Goal: Communication & Community: Answer question/provide support

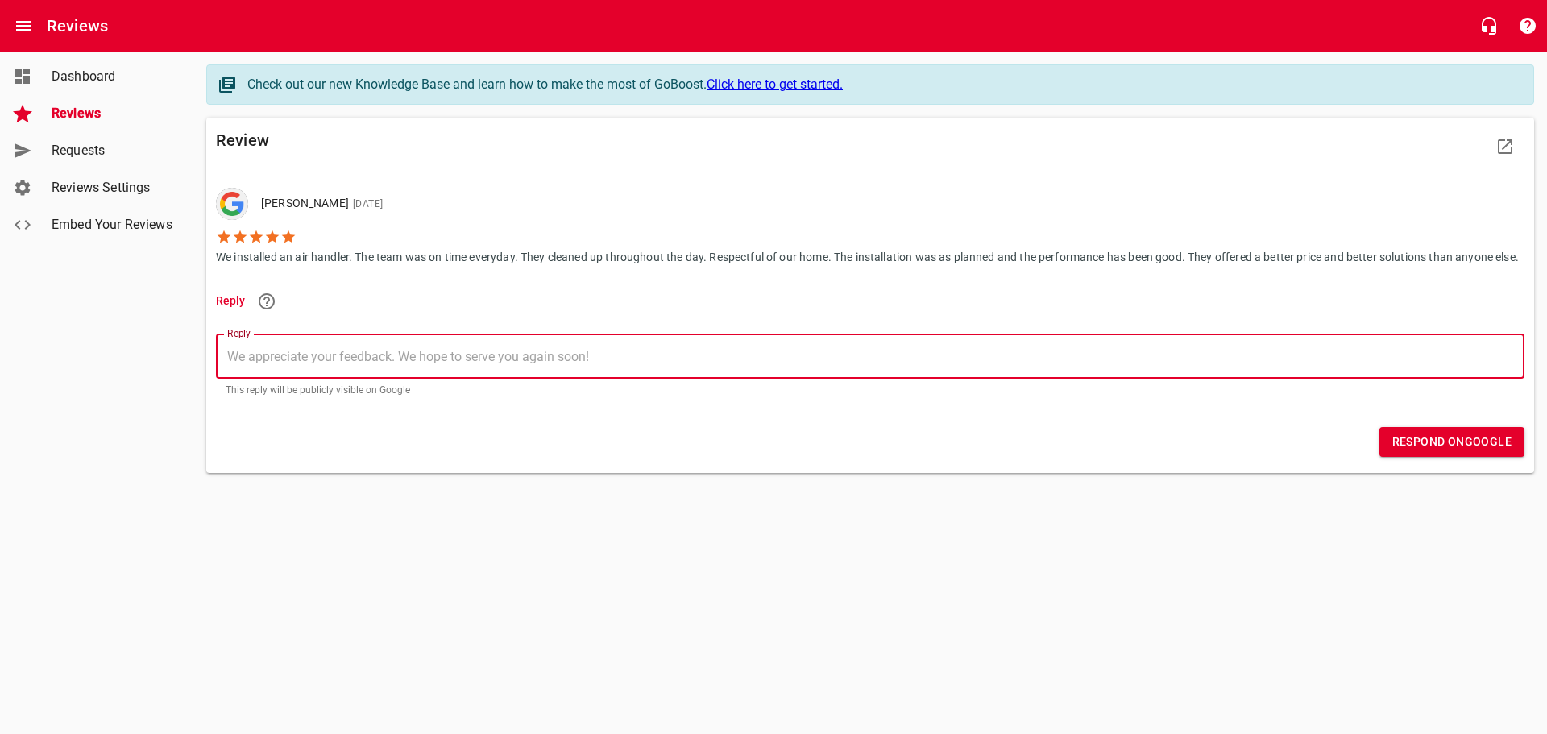
click at [304, 364] on textarea "Reply" at bounding box center [870, 356] width 1286 height 15
type textarea "H"
type textarea "Hi"
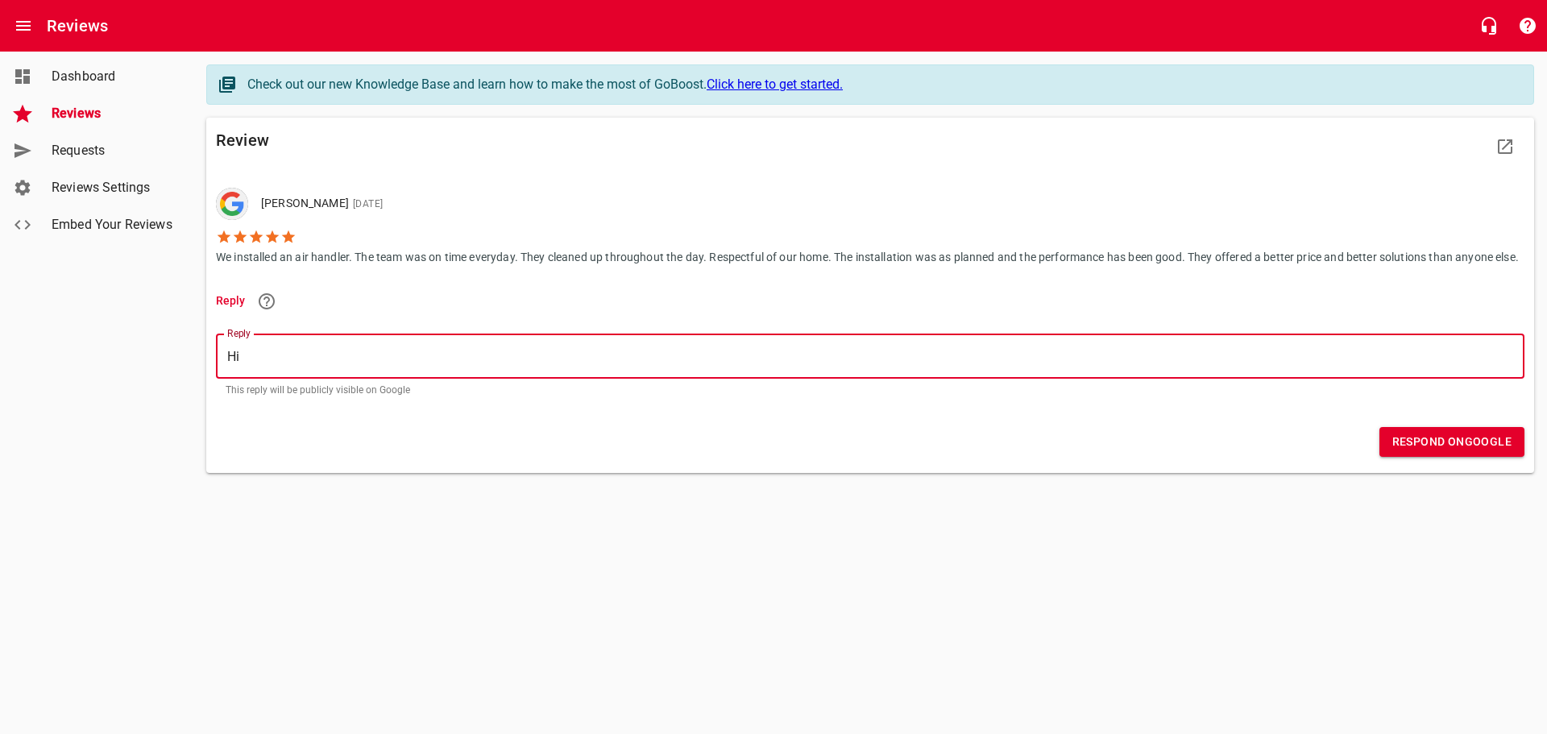
type textarea "Hi"
type textarea "H"
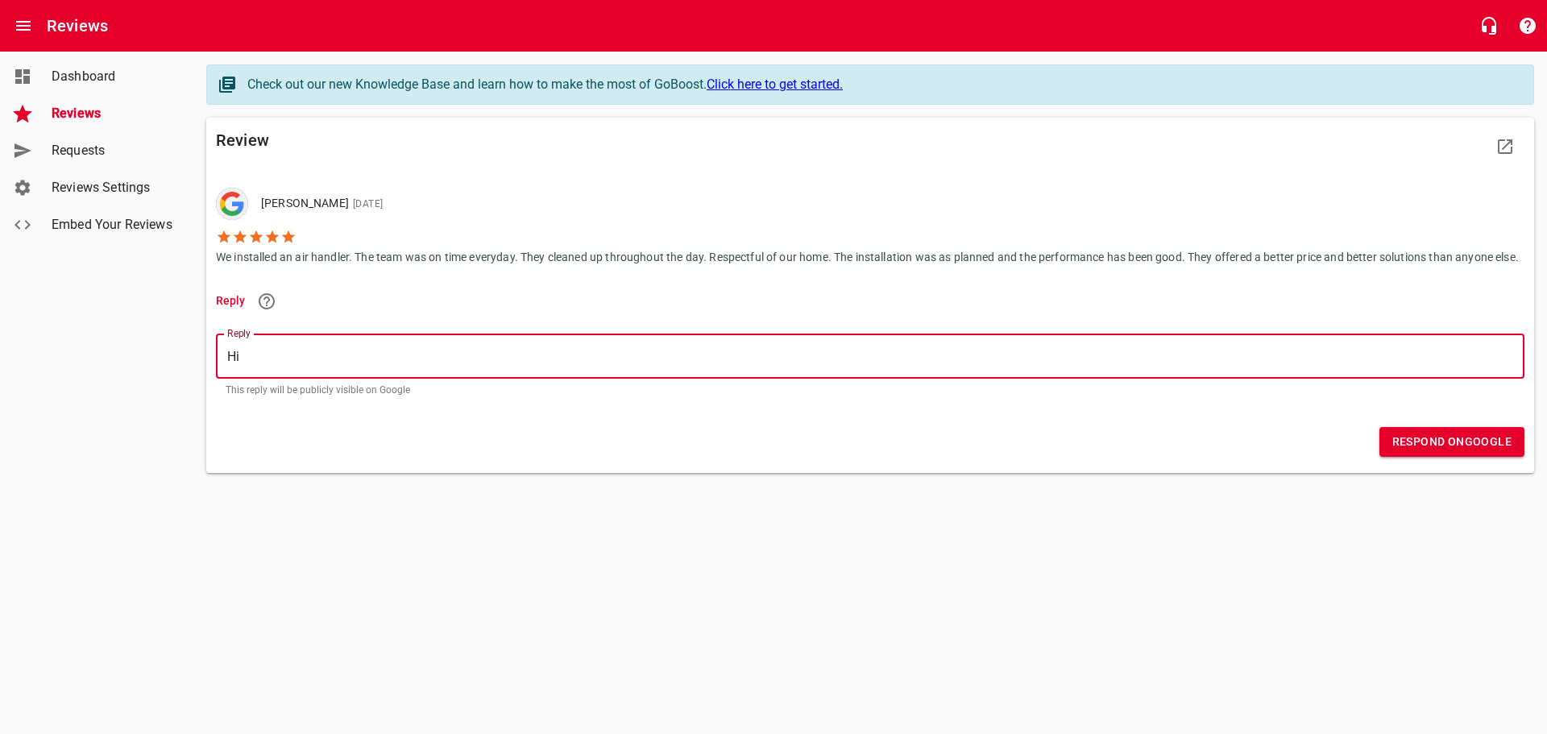
type textarea "H"
type textarea "T"
type textarea "Th"
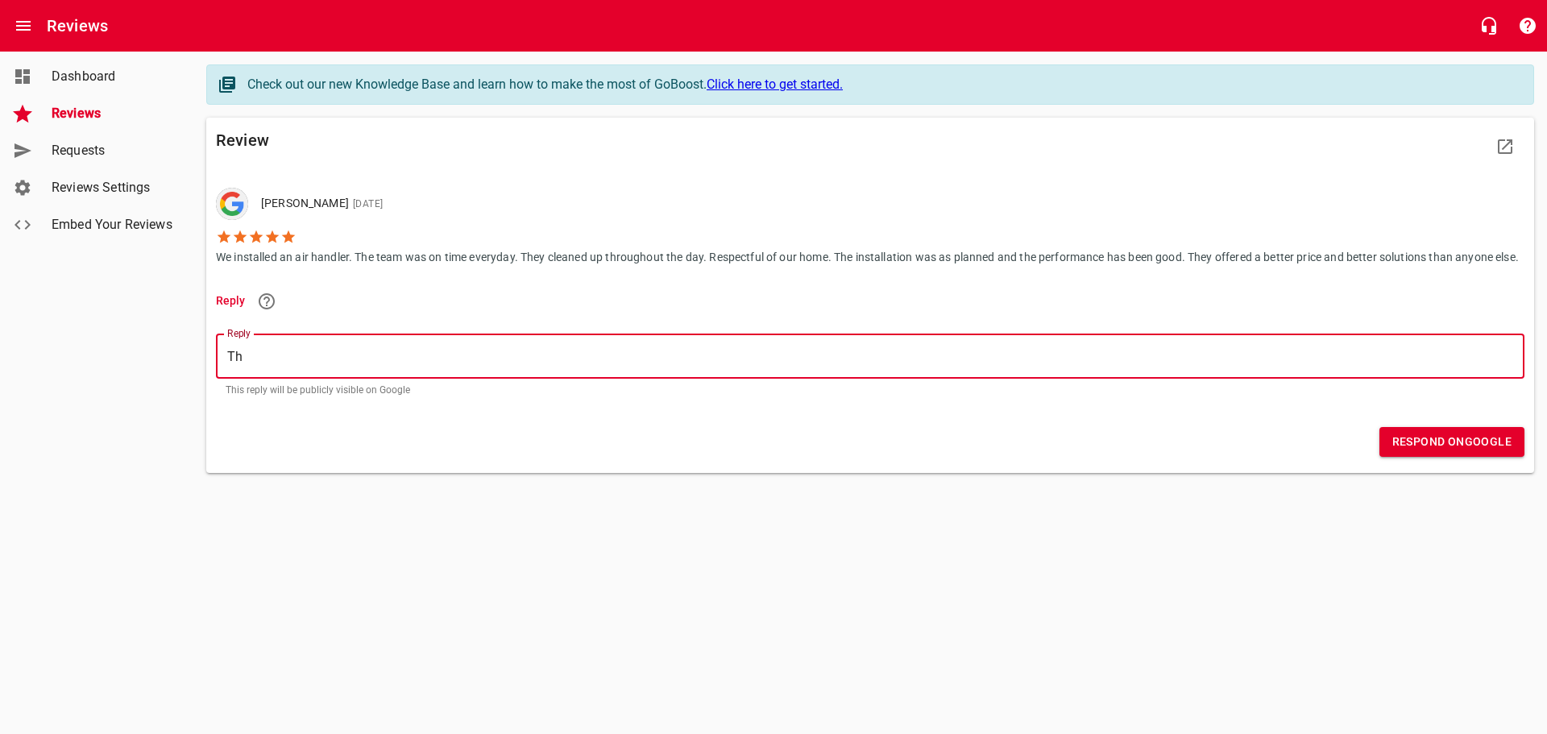
type textarea "Tha"
type textarea "Thak"
type textarea "Thakn"
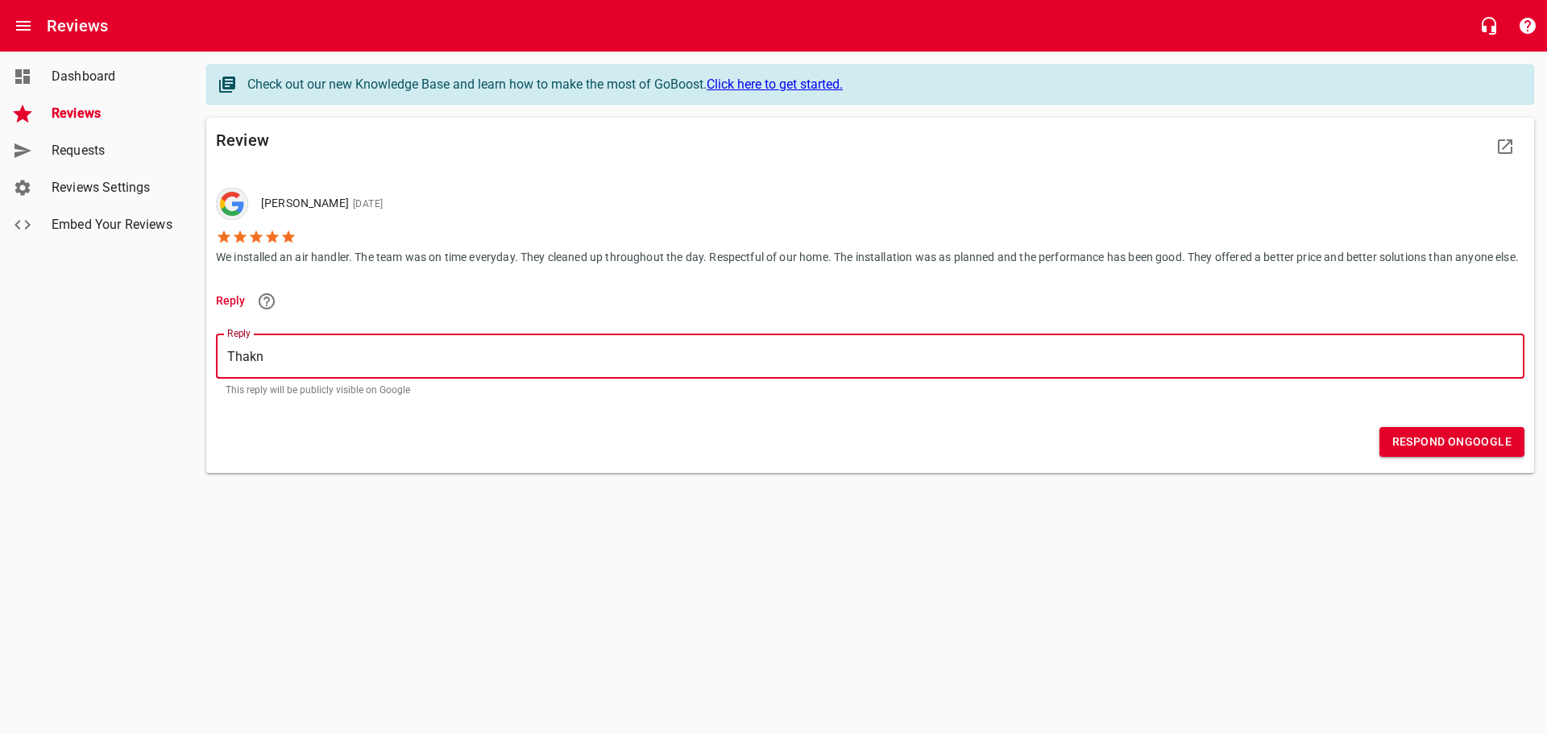
type textarea "Thakn"
type textarea "Thakn y"
type textarea "Thakn"
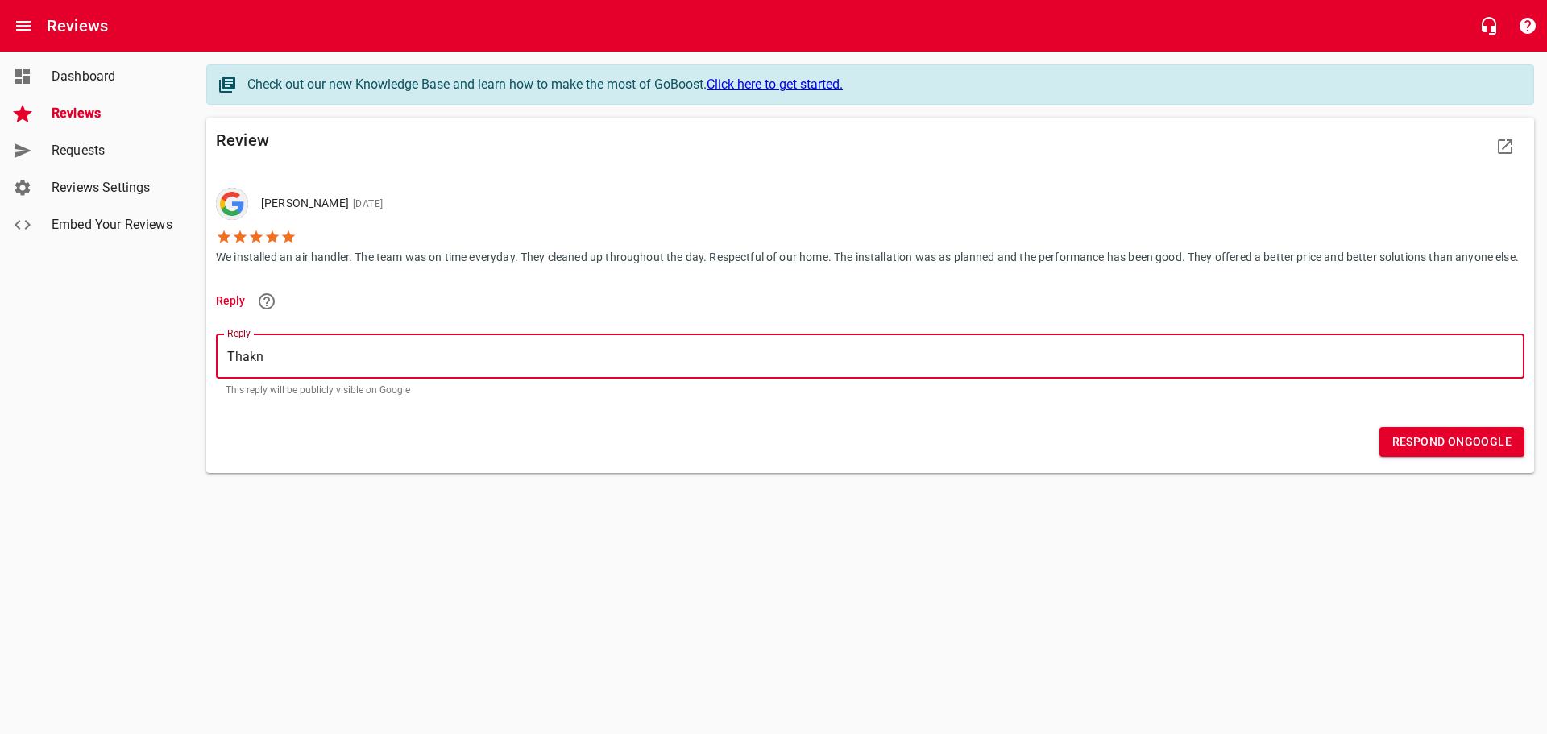
type textarea "Thakn"
type textarea "Thak"
type textarea "Tha"
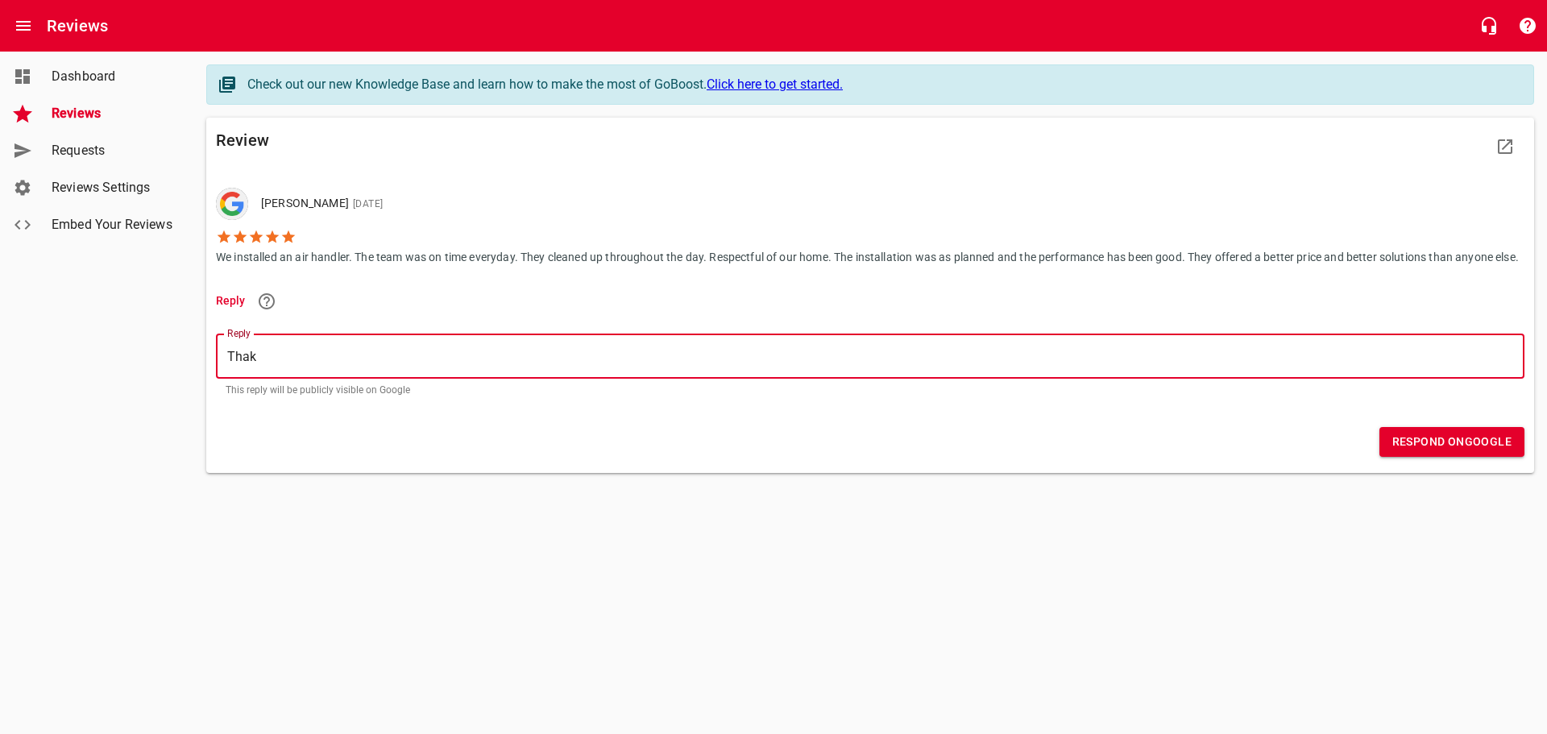
type textarea "Tha"
type textarea "Than"
type textarea "Thank"
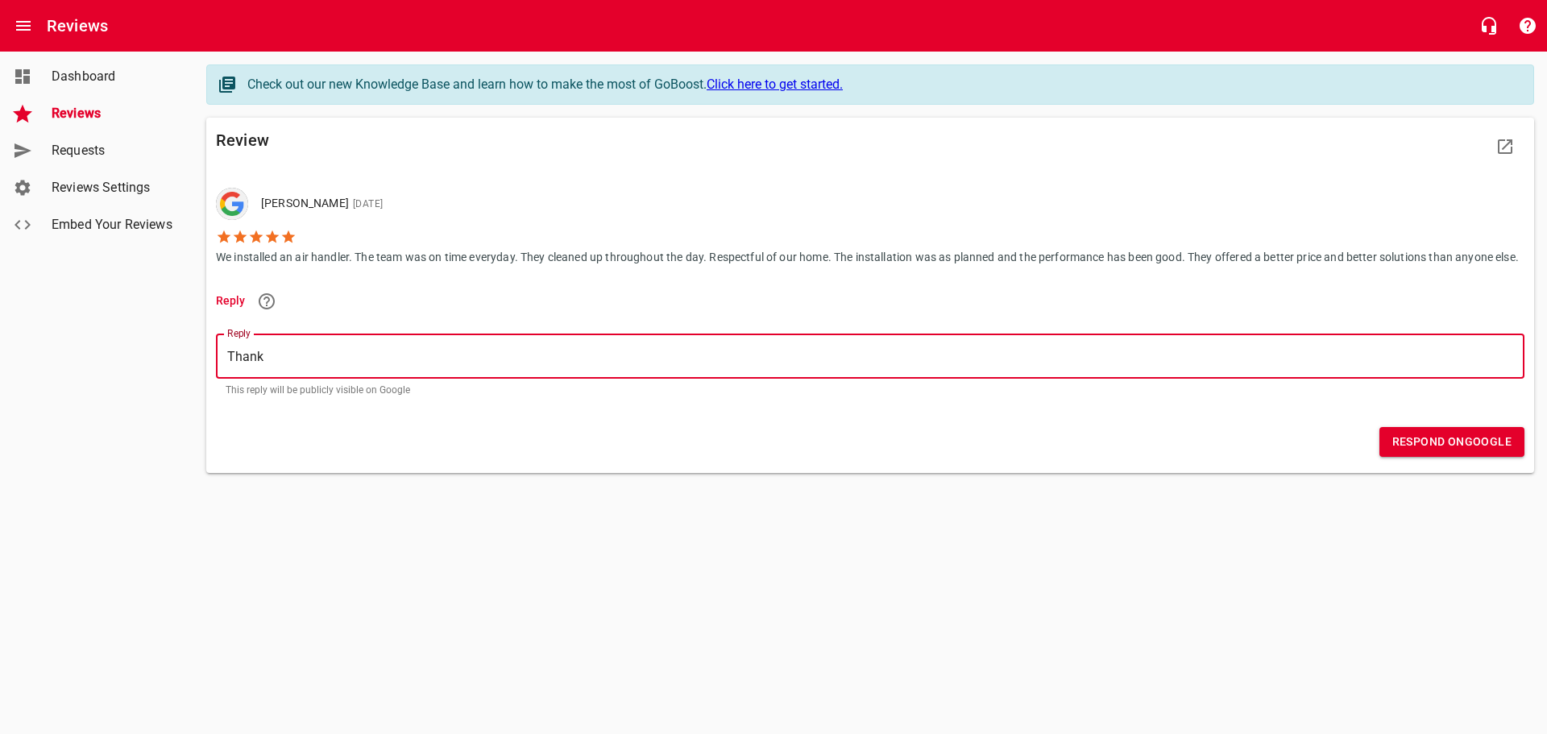
type textarea "Thank"
type textarea "Thank y"
type textarea "Thank yo"
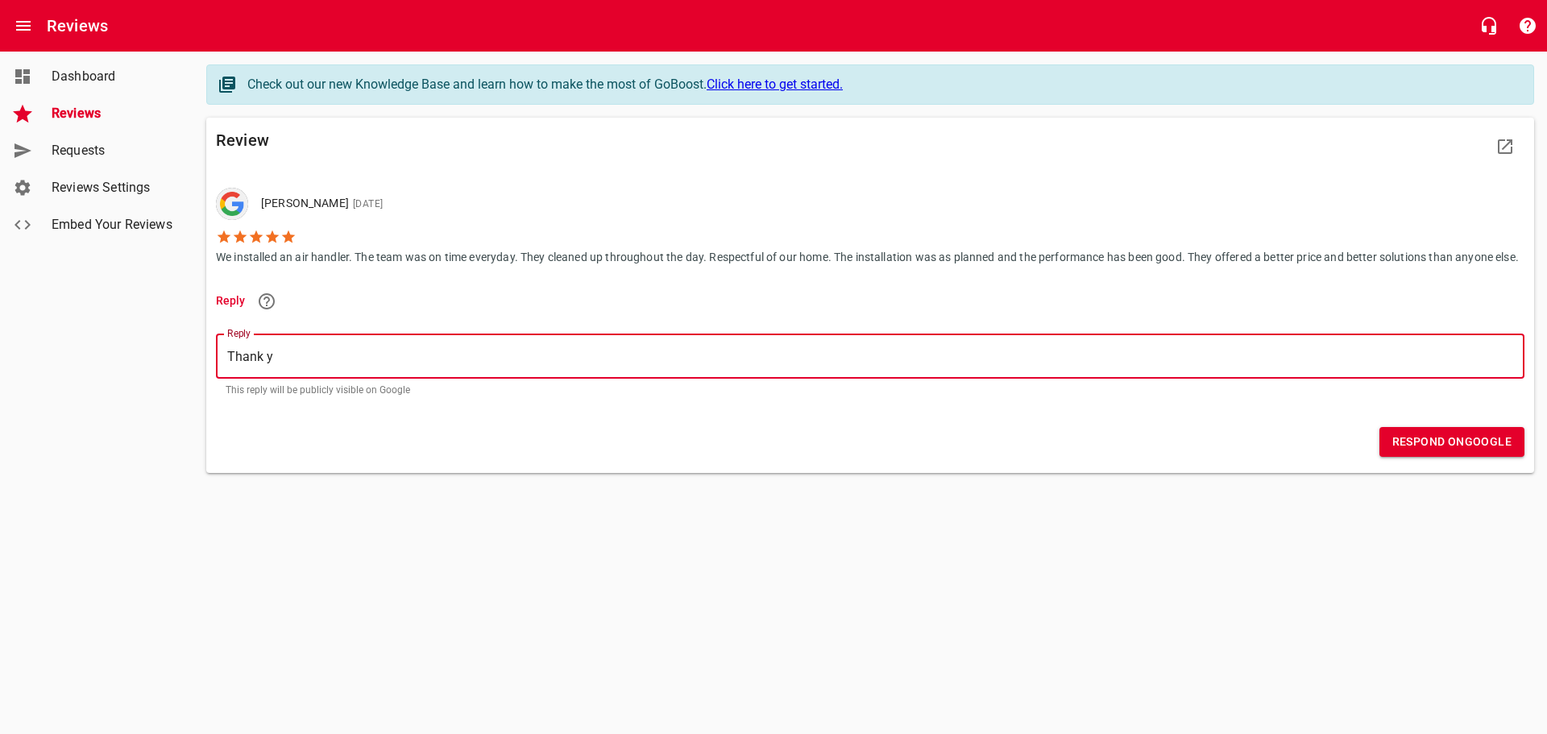
type textarea "Thank yo"
type textarea "Thank you"
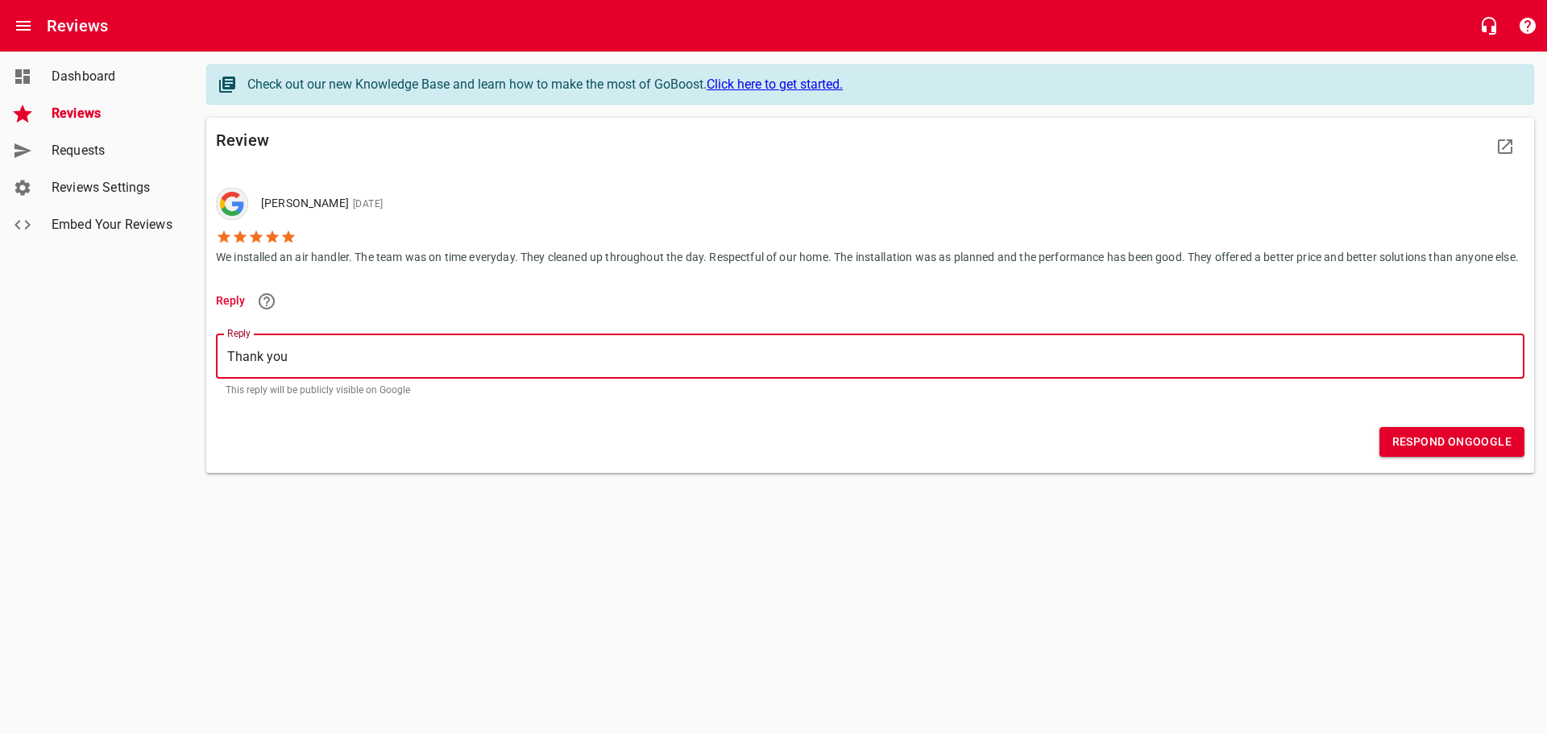
type textarea "Thank you A"
type textarea "Thank you [PERSON_NAME]"
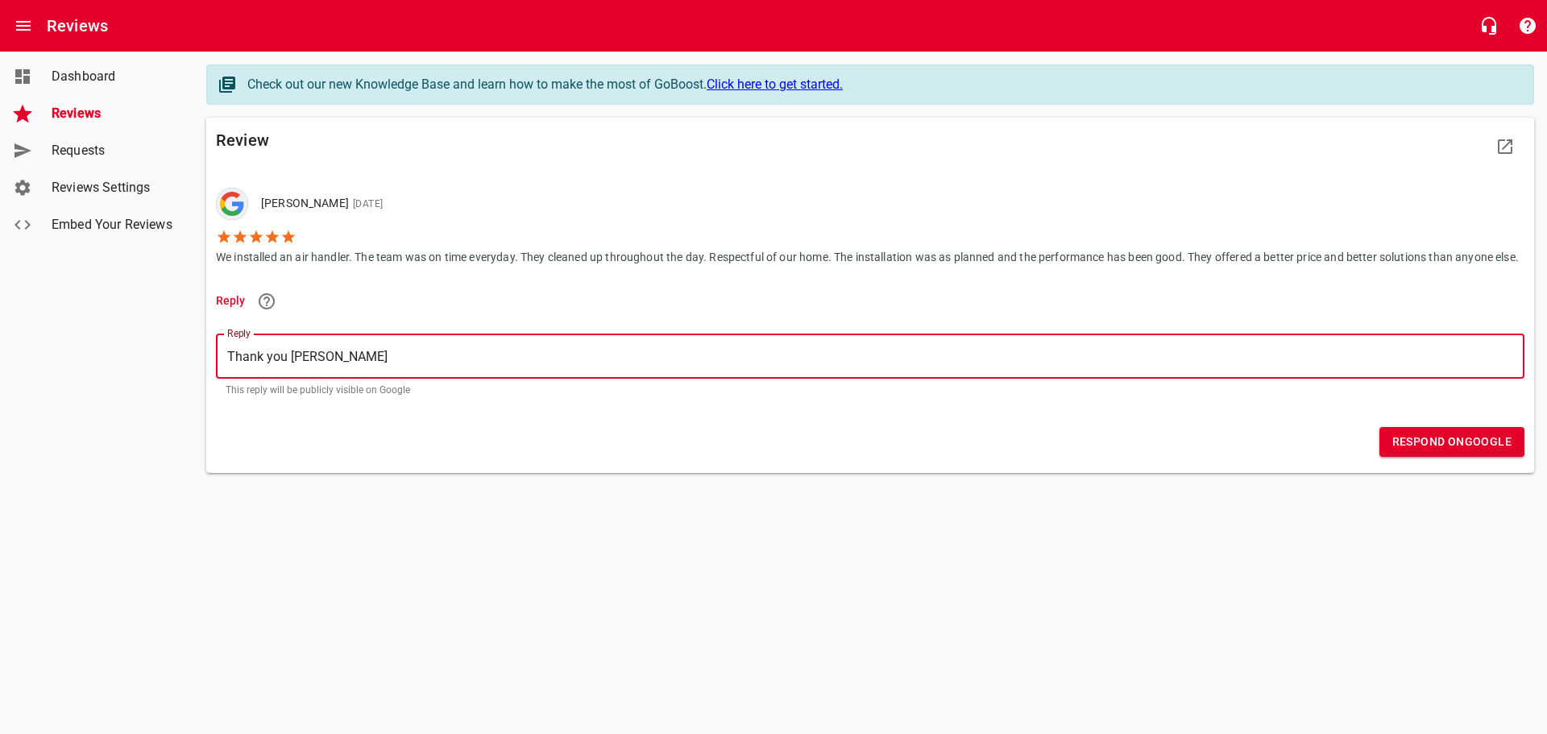
type textarea "Thank you [PERSON_NAME]"
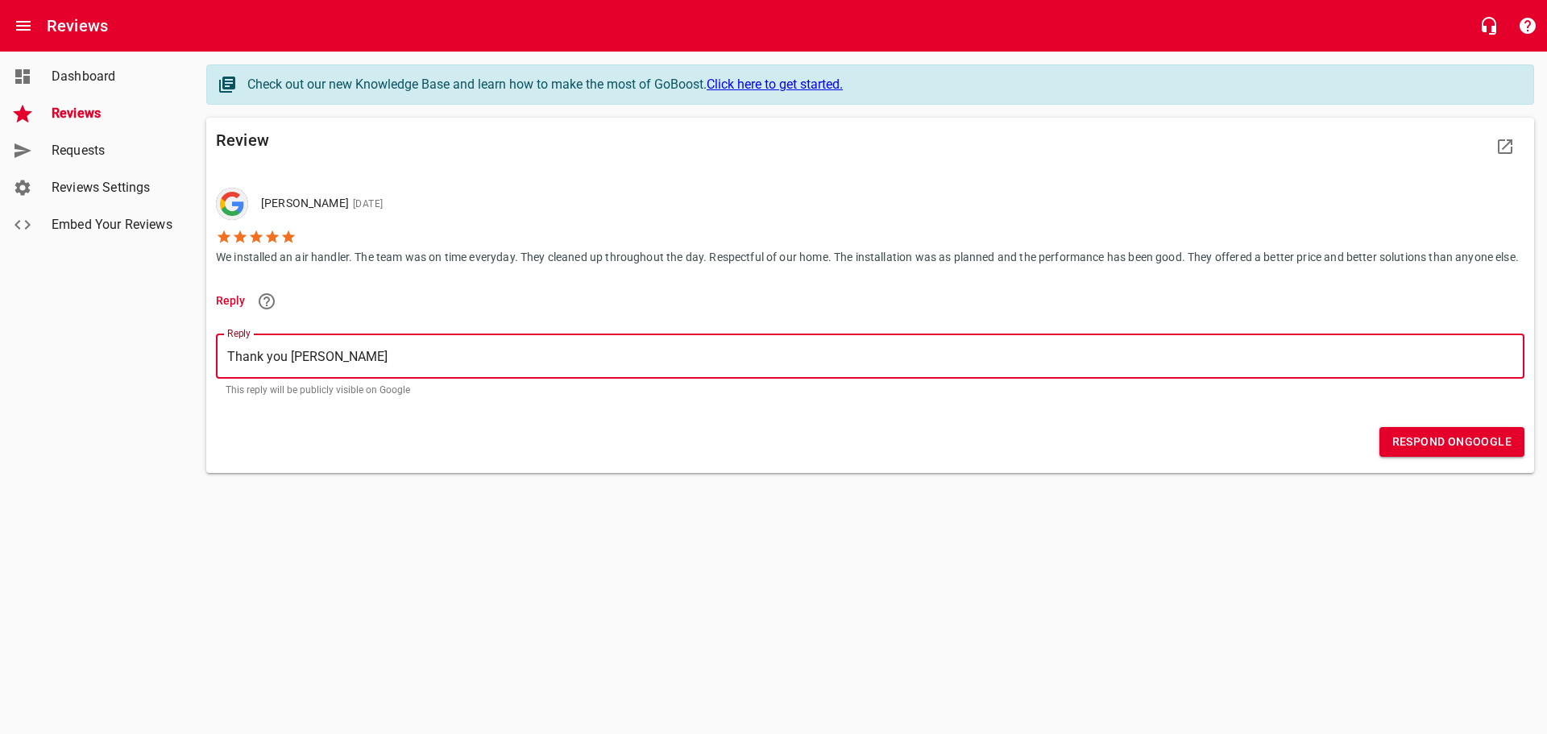
type textarea "Thank you [PERSON_NAME]"
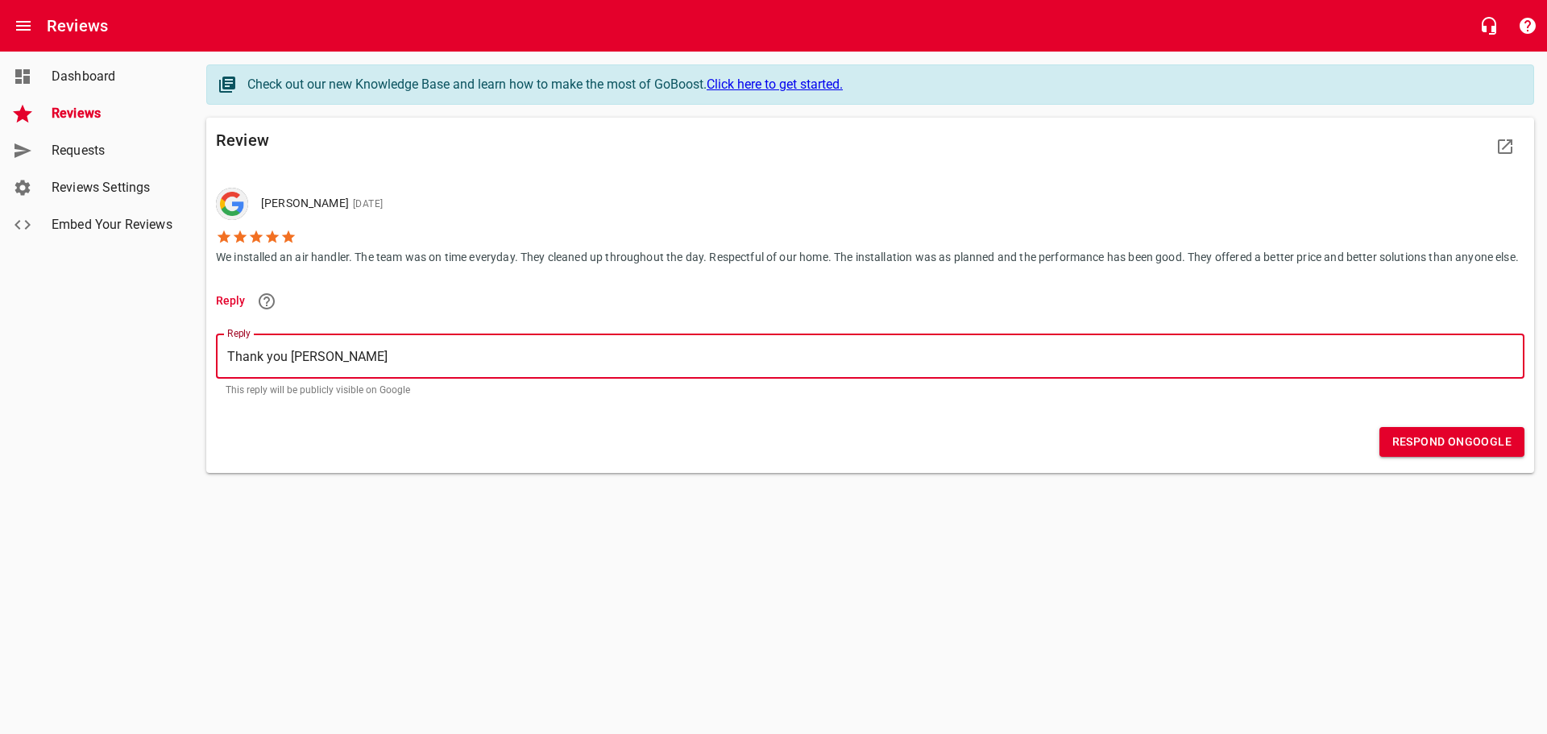
type textarea "Thank you [PERSON_NAME]"
type textarea "Thank you [PERSON_NAME] for"
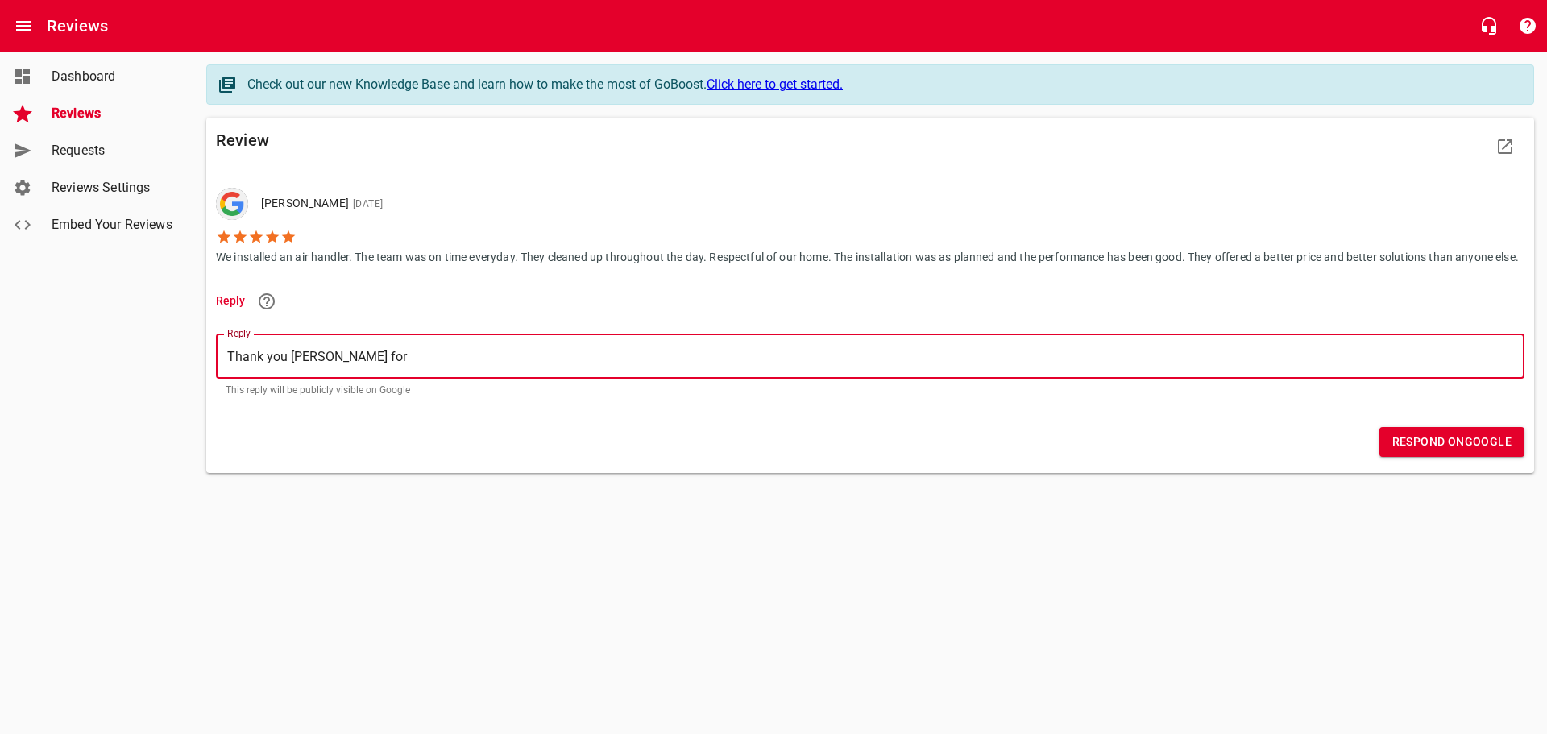
type textarea "Thank you [PERSON_NAME] for"
type textarea "Thank you [PERSON_NAME] for t"
type textarea "Thank you [PERSON_NAME] for th"
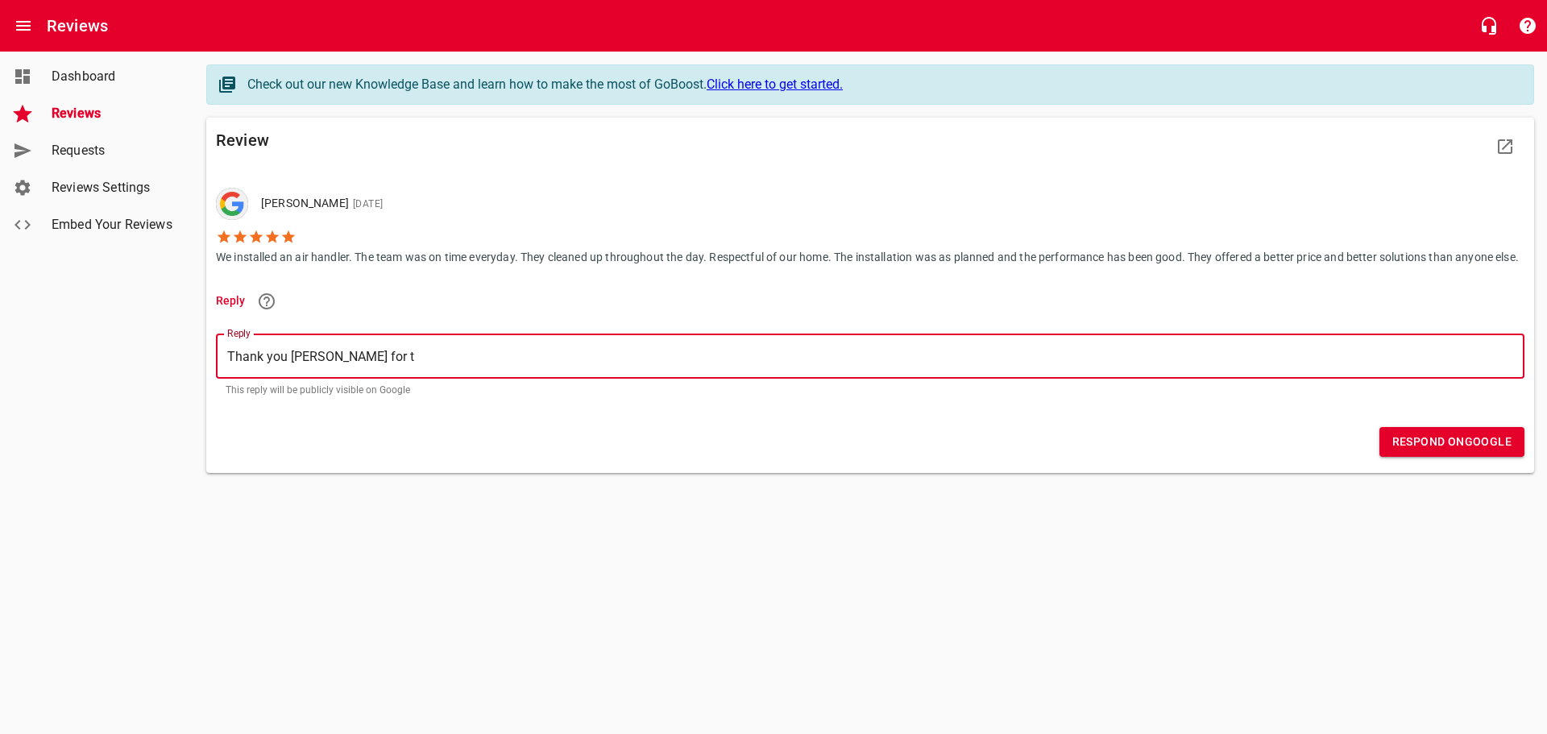
type textarea "Thank you [PERSON_NAME] for th"
type textarea "Thank you [PERSON_NAME] for the"
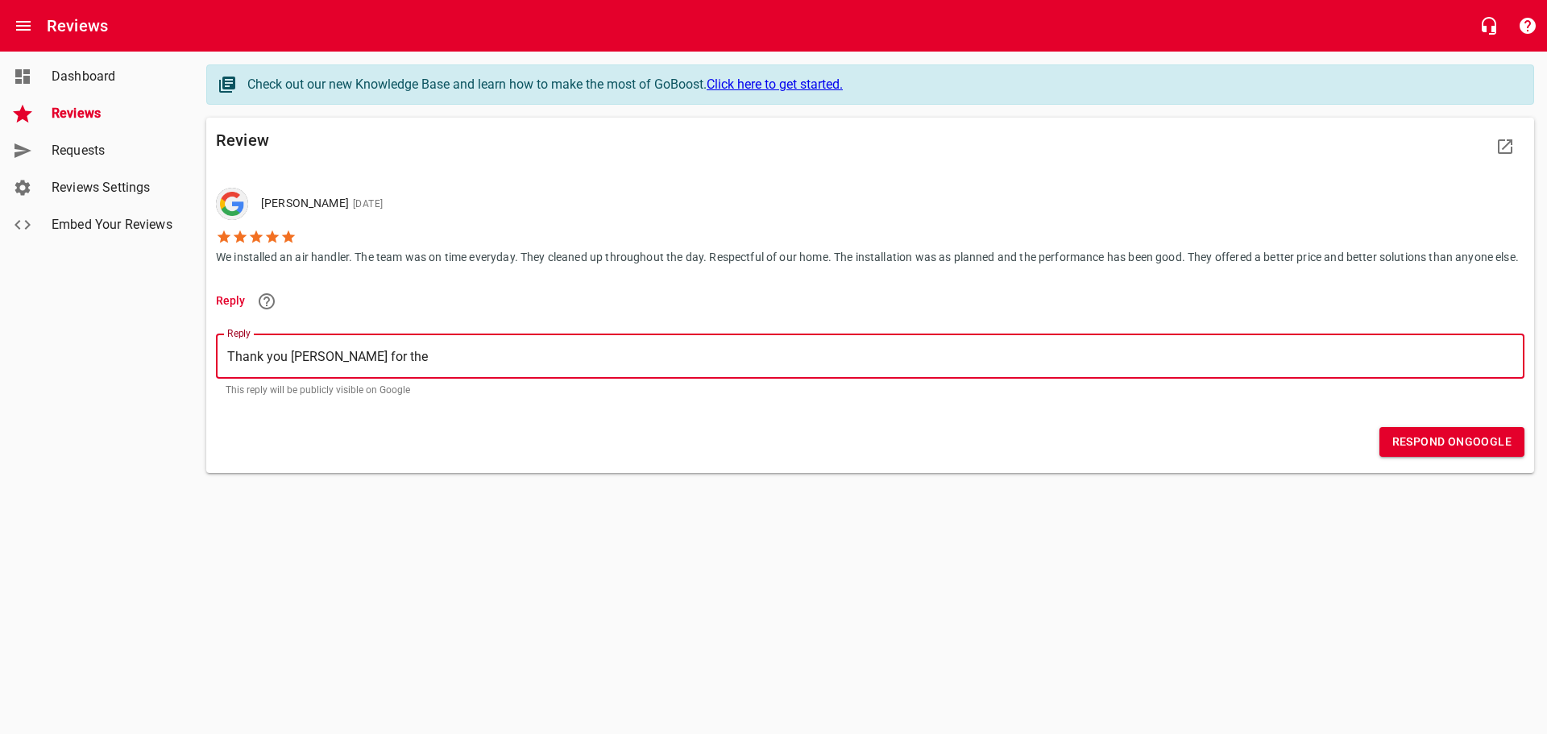
type textarea "Thank you [PERSON_NAME] for the o"
type textarea "Thank you [PERSON_NAME] for the op"
type textarea "Thank you [PERSON_NAME] for the opp"
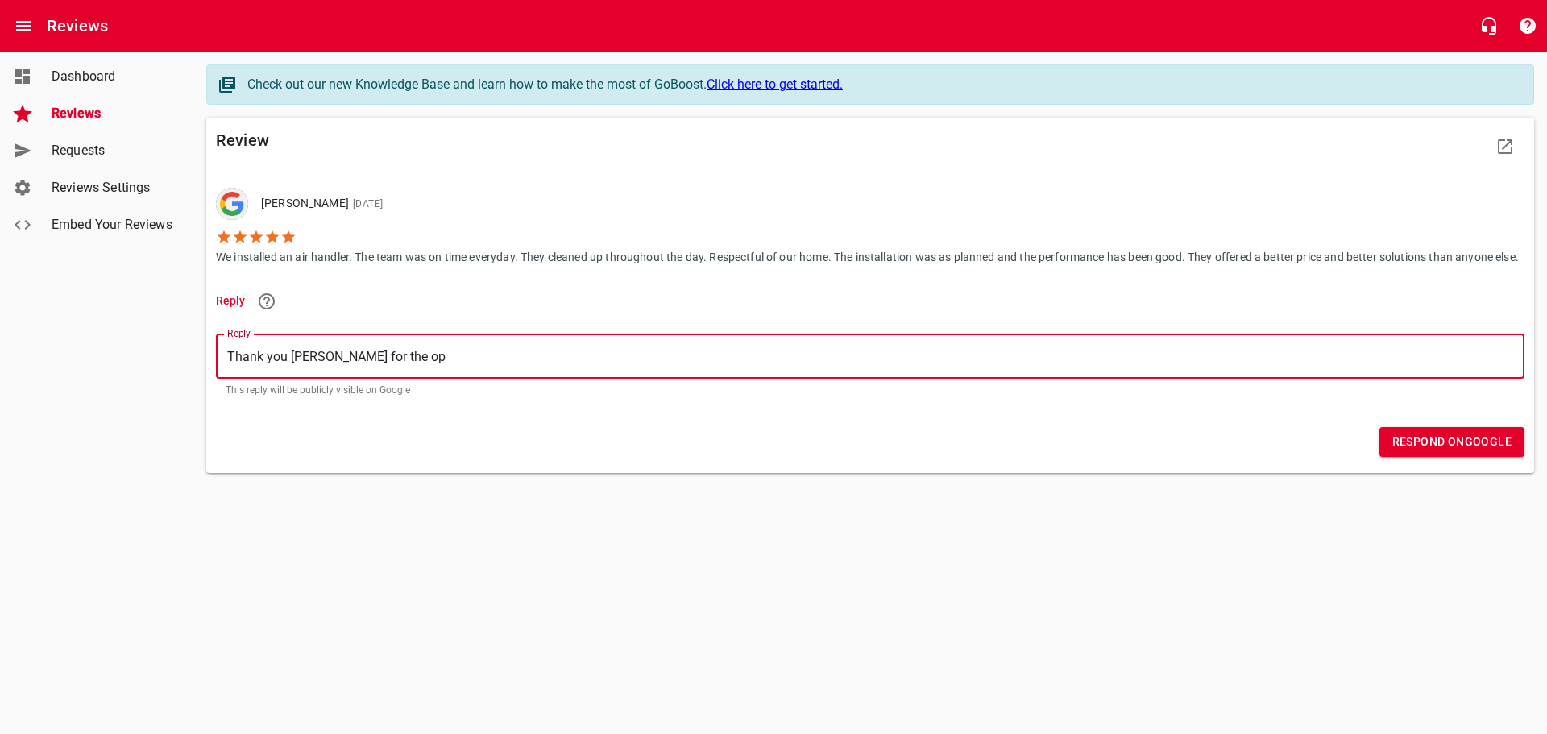
type textarea "Thank you [PERSON_NAME] for the opp"
type textarea "Thank you [PERSON_NAME] for the oppo"
type textarea "Thank you [PERSON_NAME] for the oppor"
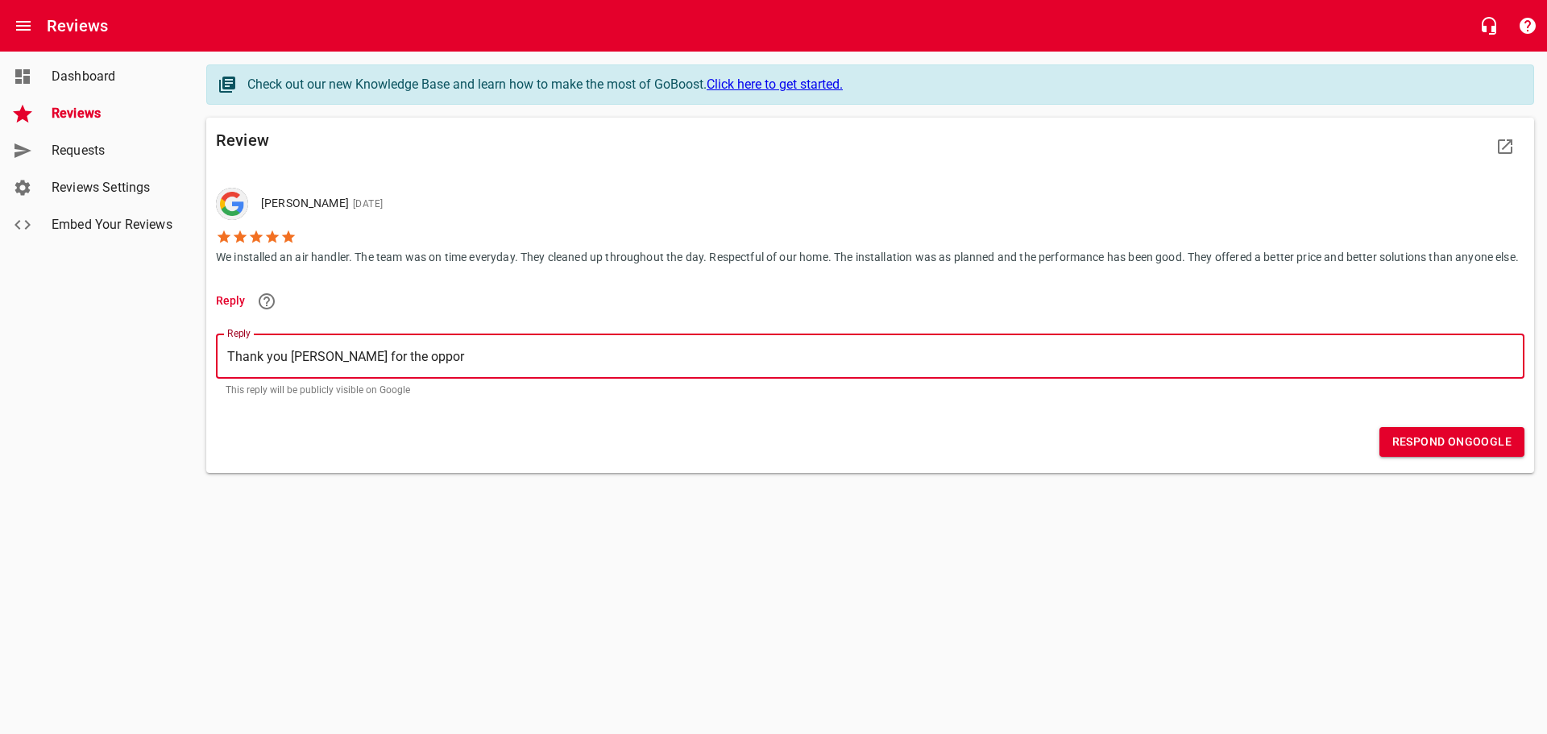
type textarea "Thank you [PERSON_NAME] for the opport"
type textarea "Thank you [PERSON_NAME] for the opportu"
type textarea "Thank you [PERSON_NAME] for the opportun"
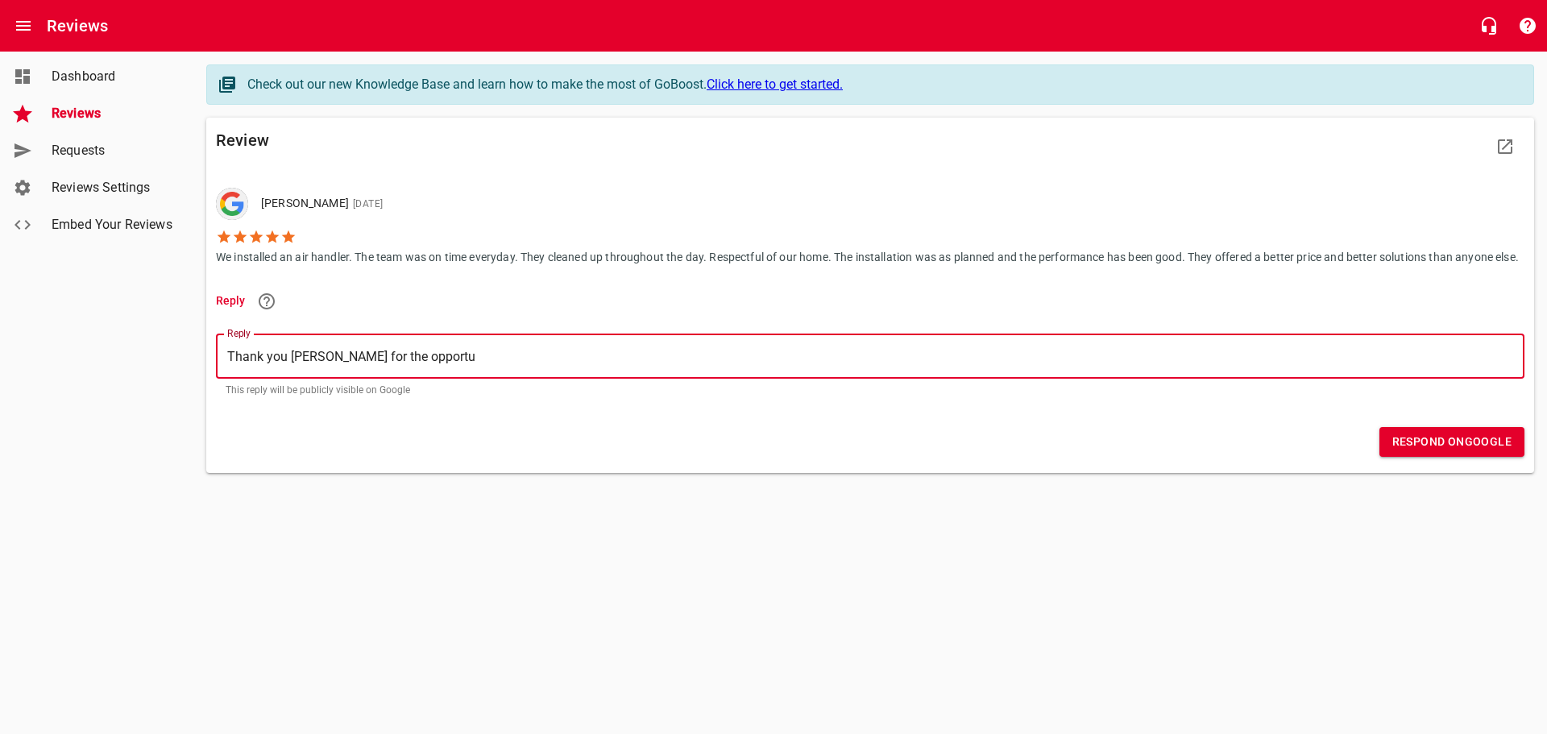
type textarea "Thank you [PERSON_NAME] for the opportun"
type textarea "Thank you [PERSON_NAME] for the opportuni"
type textarea "Thank you [PERSON_NAME] for the opportunit"
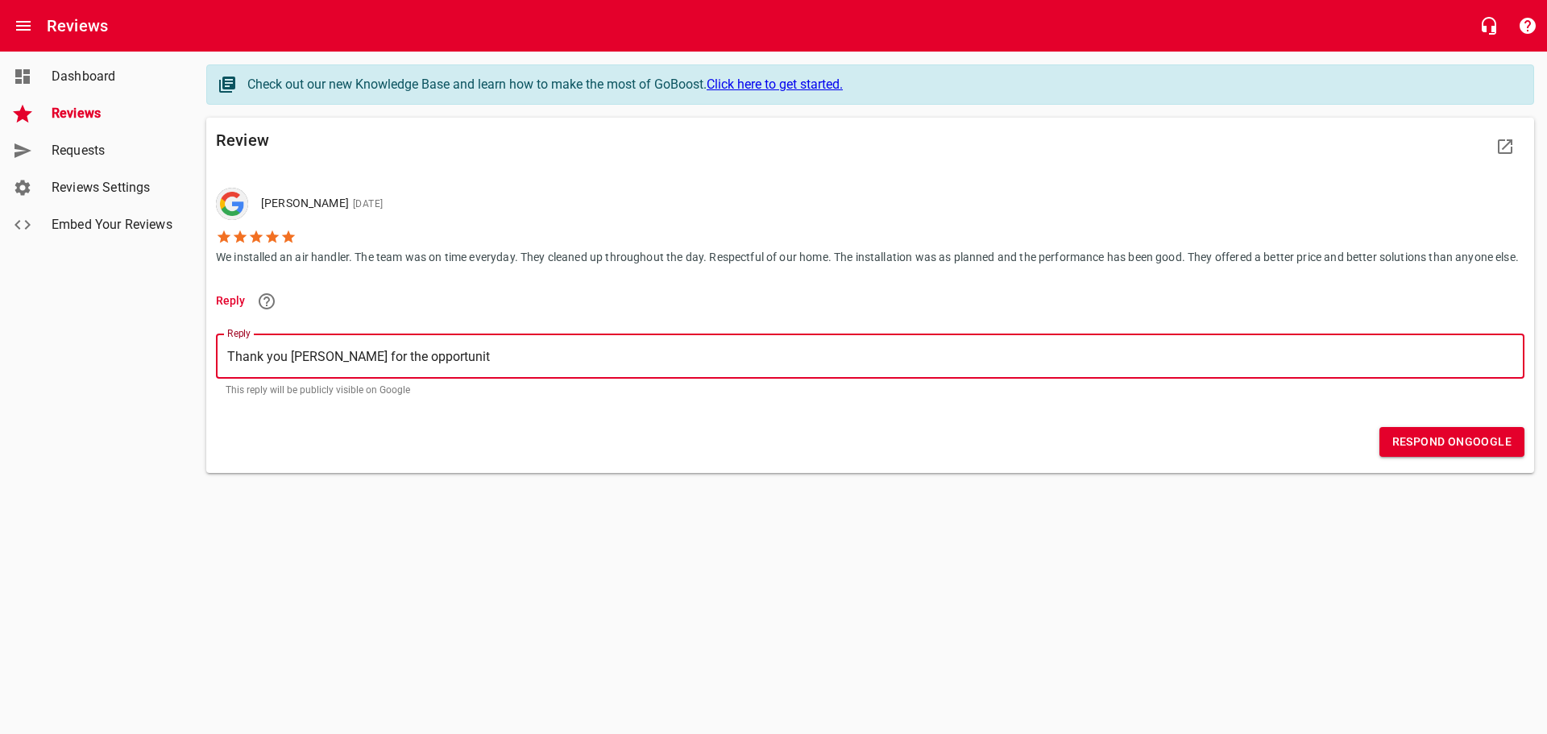
type textarea "Thank you [PERSON_NAME] for the opportunity"
type textarea "Thank you [PERSON_NAME] for the opportunity t"
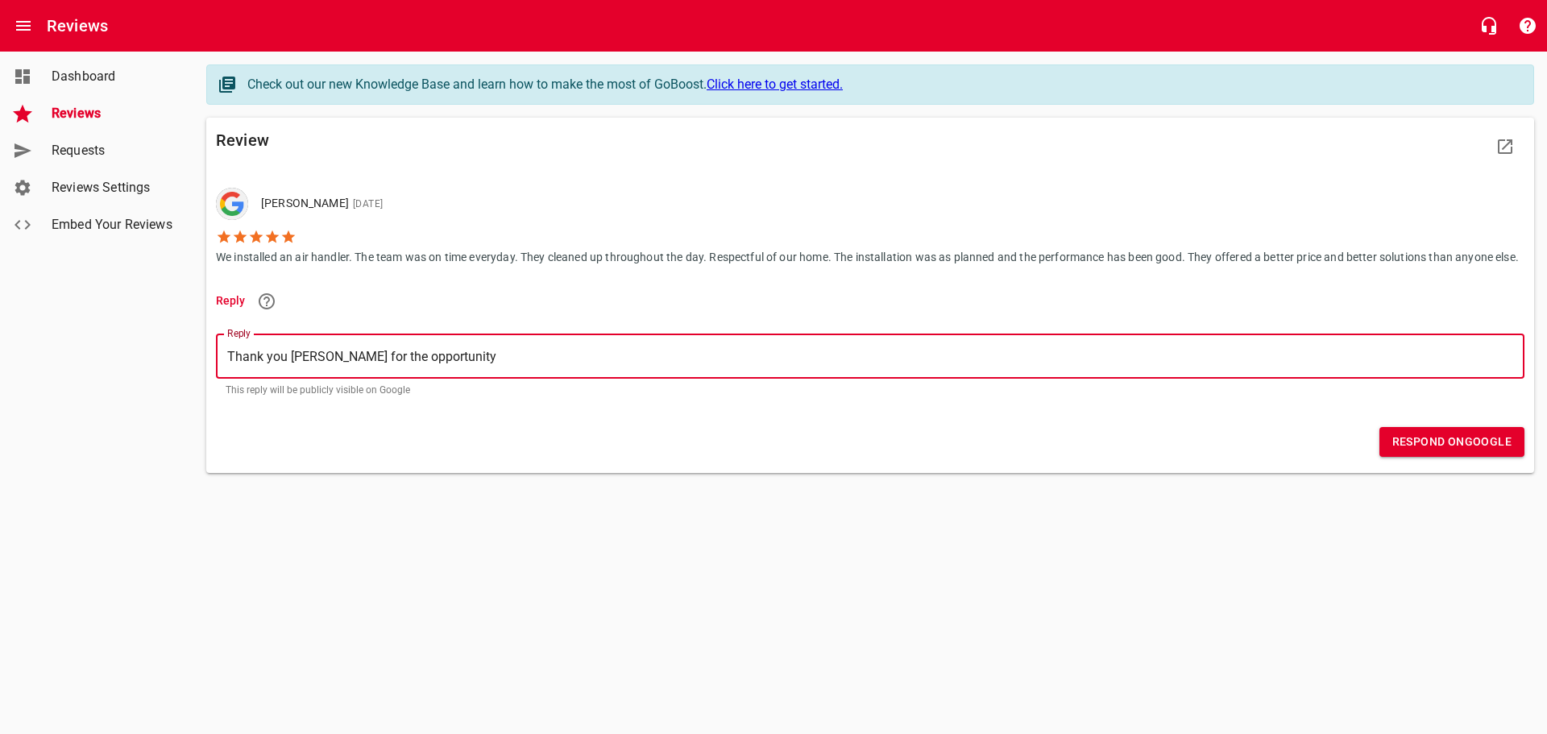
type textarea "Thank you [PERSON_NAME] for the opportunity t"
type textarea "Thank you [PERSON_NAME] for the opportunity to"
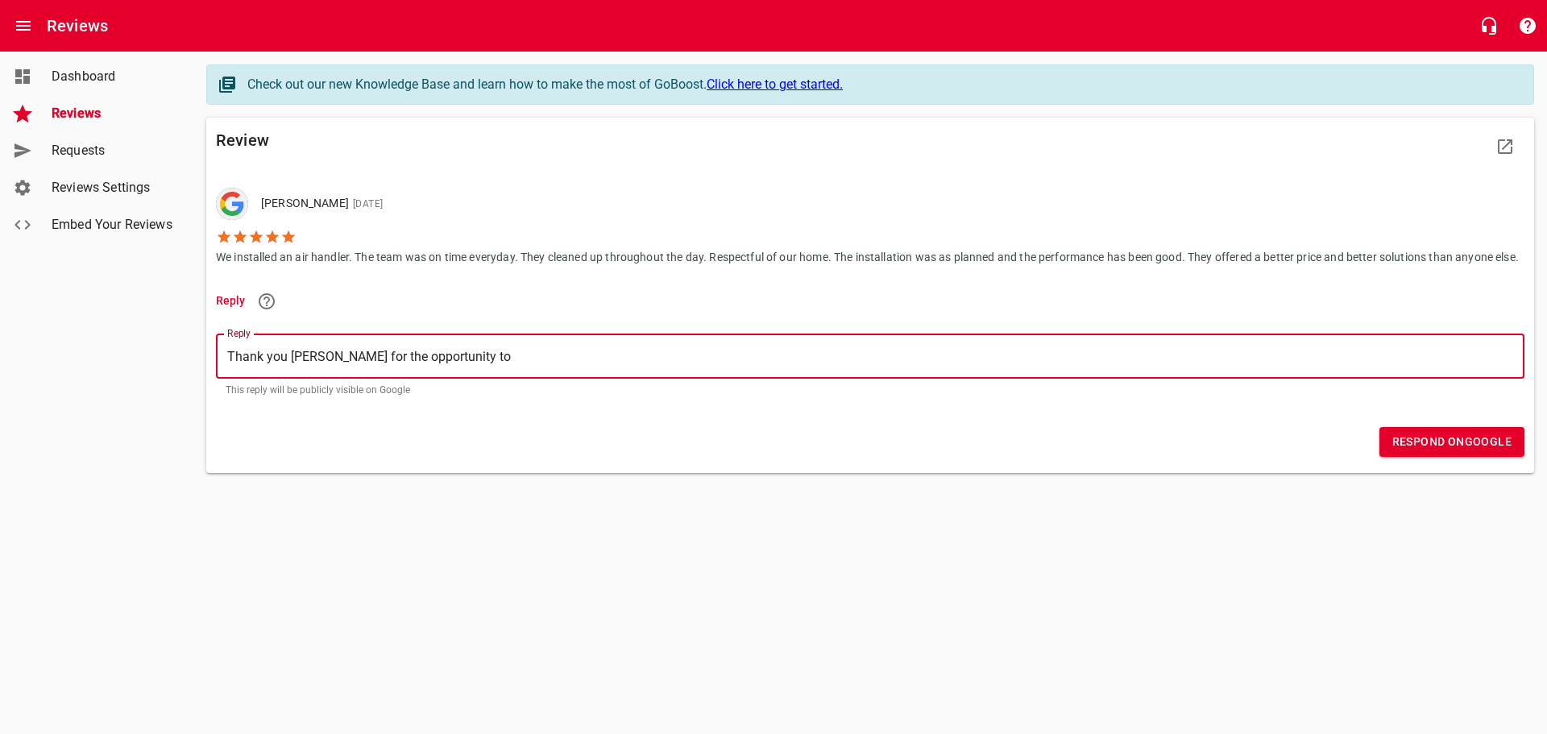
type textarea "Thank you [PERSON_NAME] for the opportunity to m"
type textarea "Thank you [PERSON_NAME] for the opportunity to ma"
type textarea "Thank you [PERSON_NAME] for the opportunity to mak"
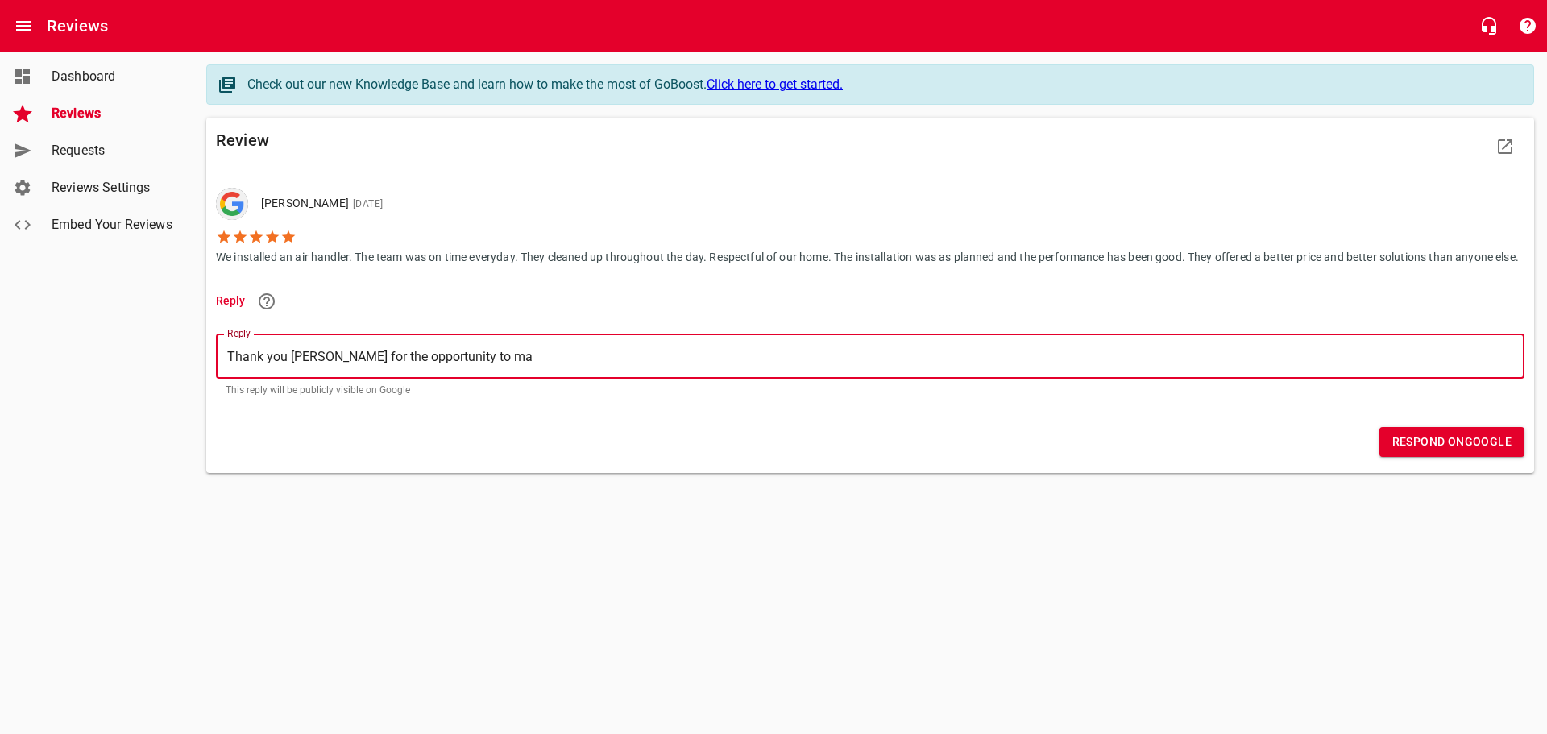
type textarea "Thank you [PERSON_NAME] for the opportunity to mak"
type textarea "Thank you [PERSON_NAME] for the opportunity to make"
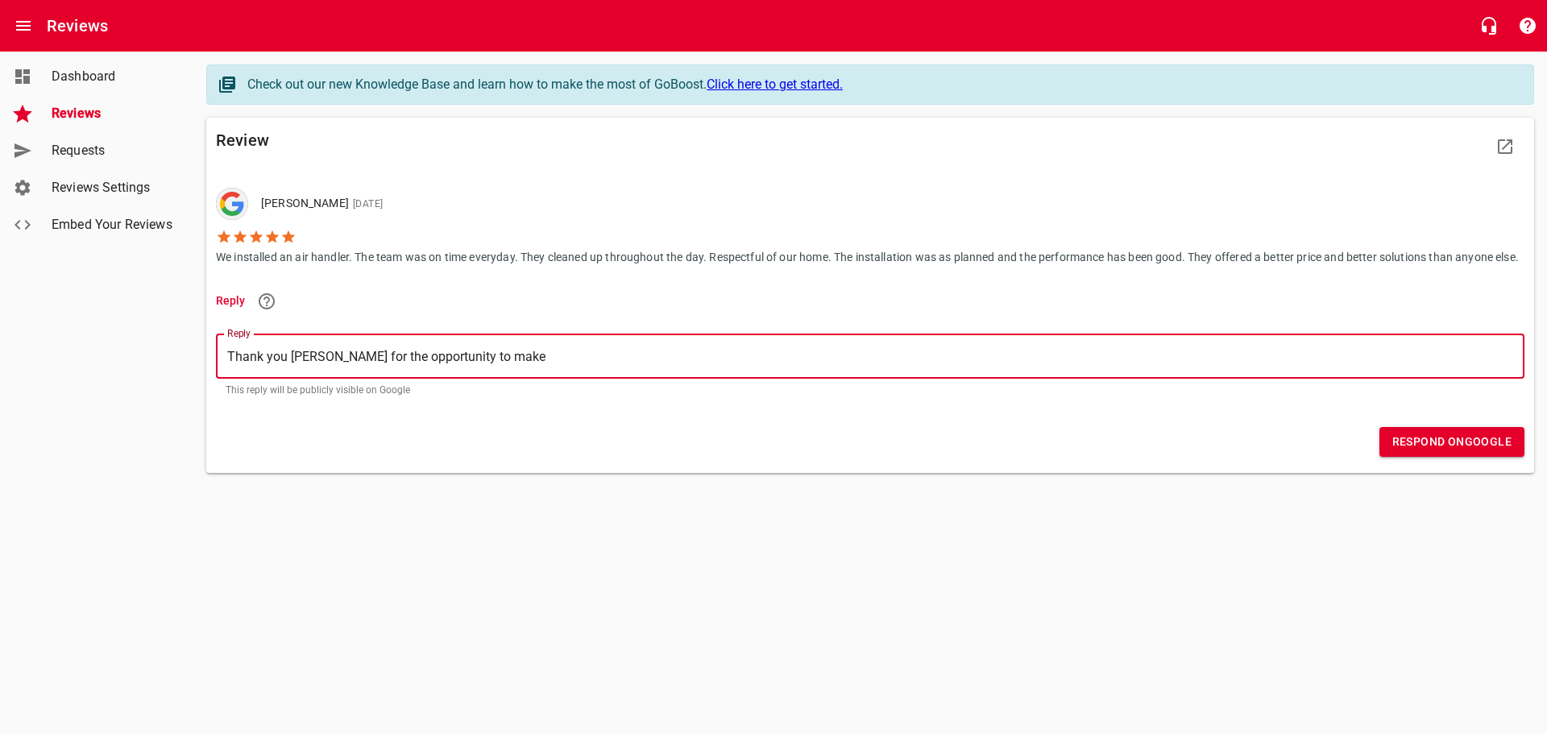
type textarea "Thank you [PERSON_NAME] for the opportunity to make y"
type textarea "Thank you [PERSON_NAME] for the opportunity to make yo"
type textarea "Thank you [PERSON_NAME] for the opportunity to make you"
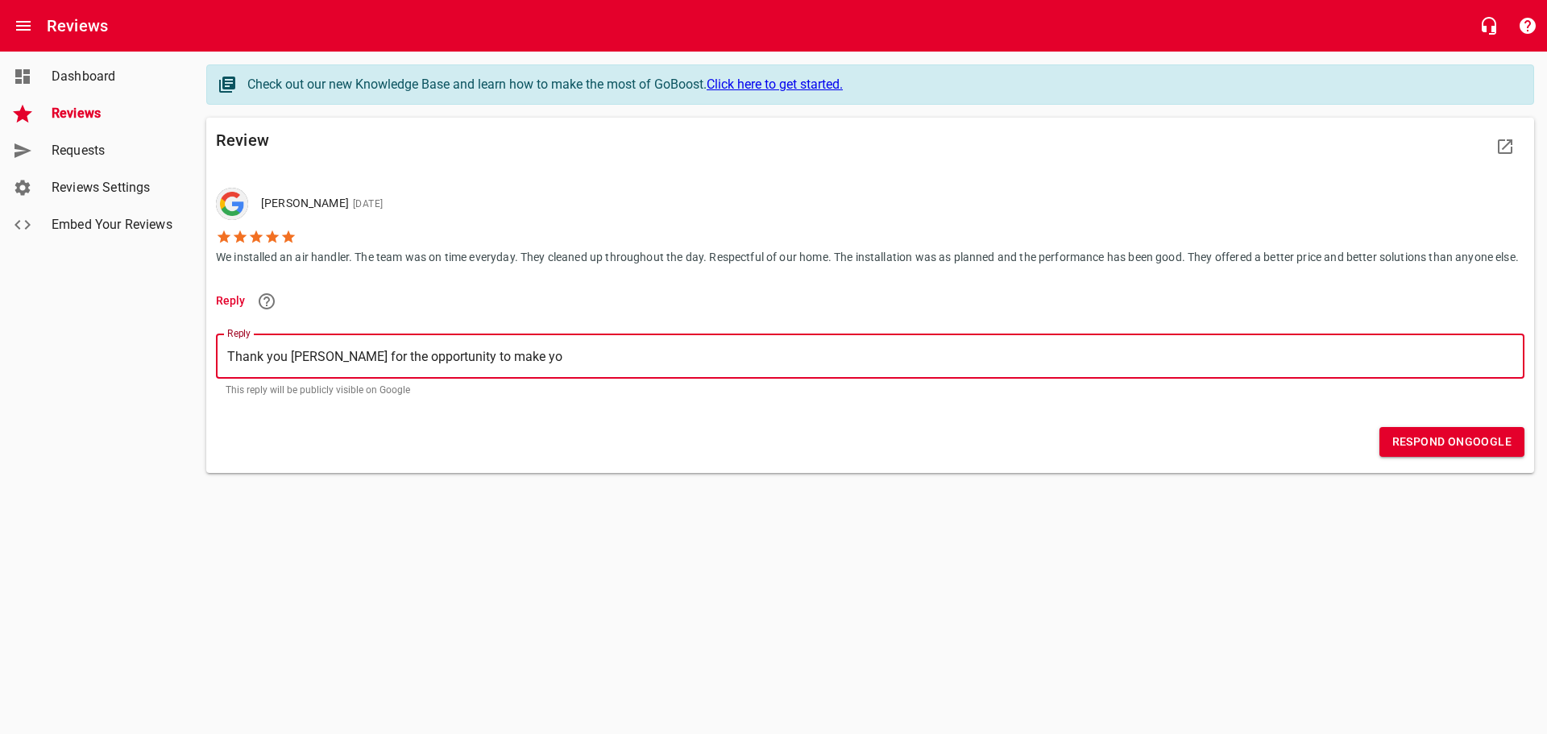
type textarea "Thank you [PERSON_NAME] for the opportunity to make you"
type textarea "Thank you [PERSON_NAME] for the opportunity to make your"
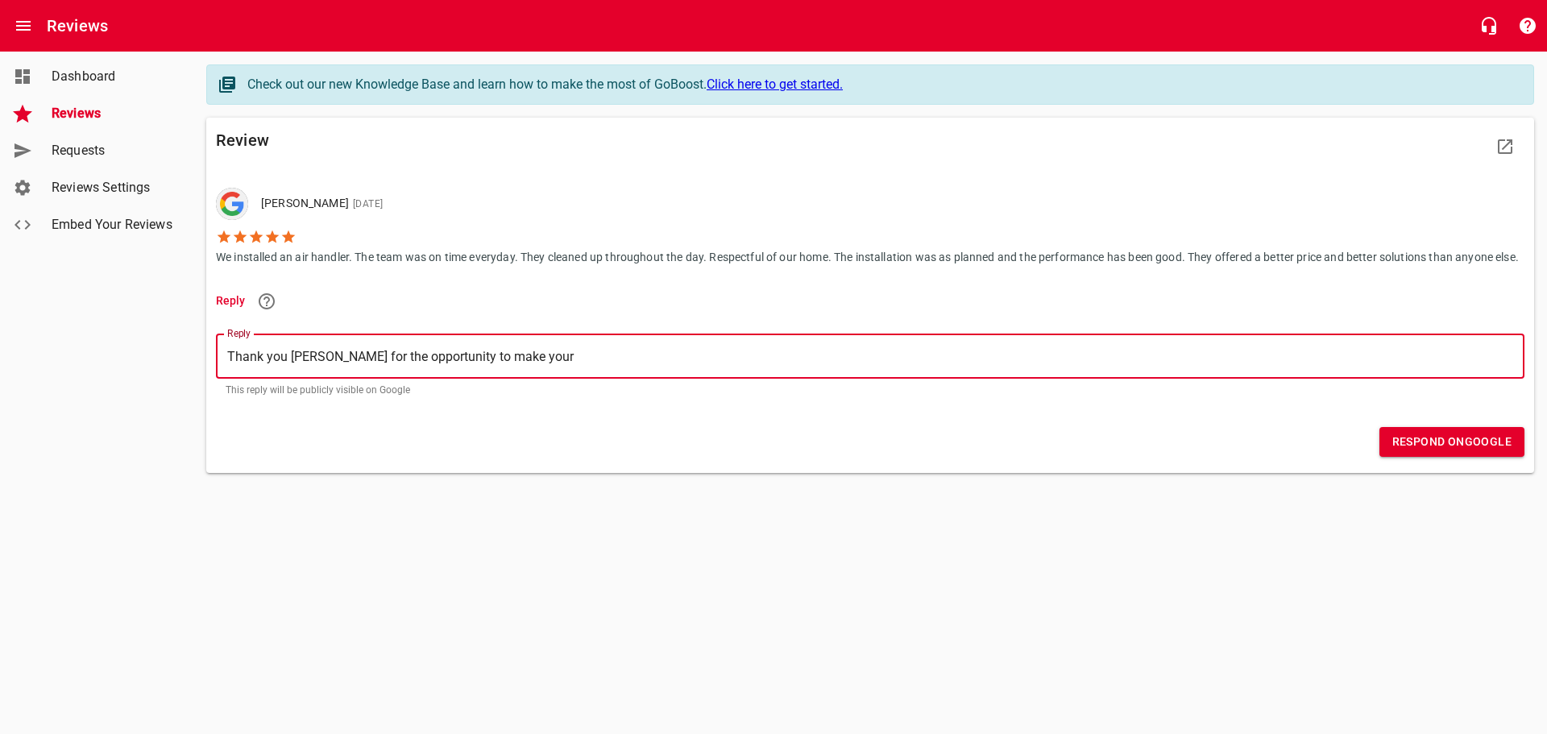
type textarea "Thank you [PERSON_NAME] for the opportunity to make your h"
type textarea "Thank you [PERSON_NAME] for the opportunity to make your ho"
type textarea "Thank you [PERSON_NAME] for the opportunity to make your hom"
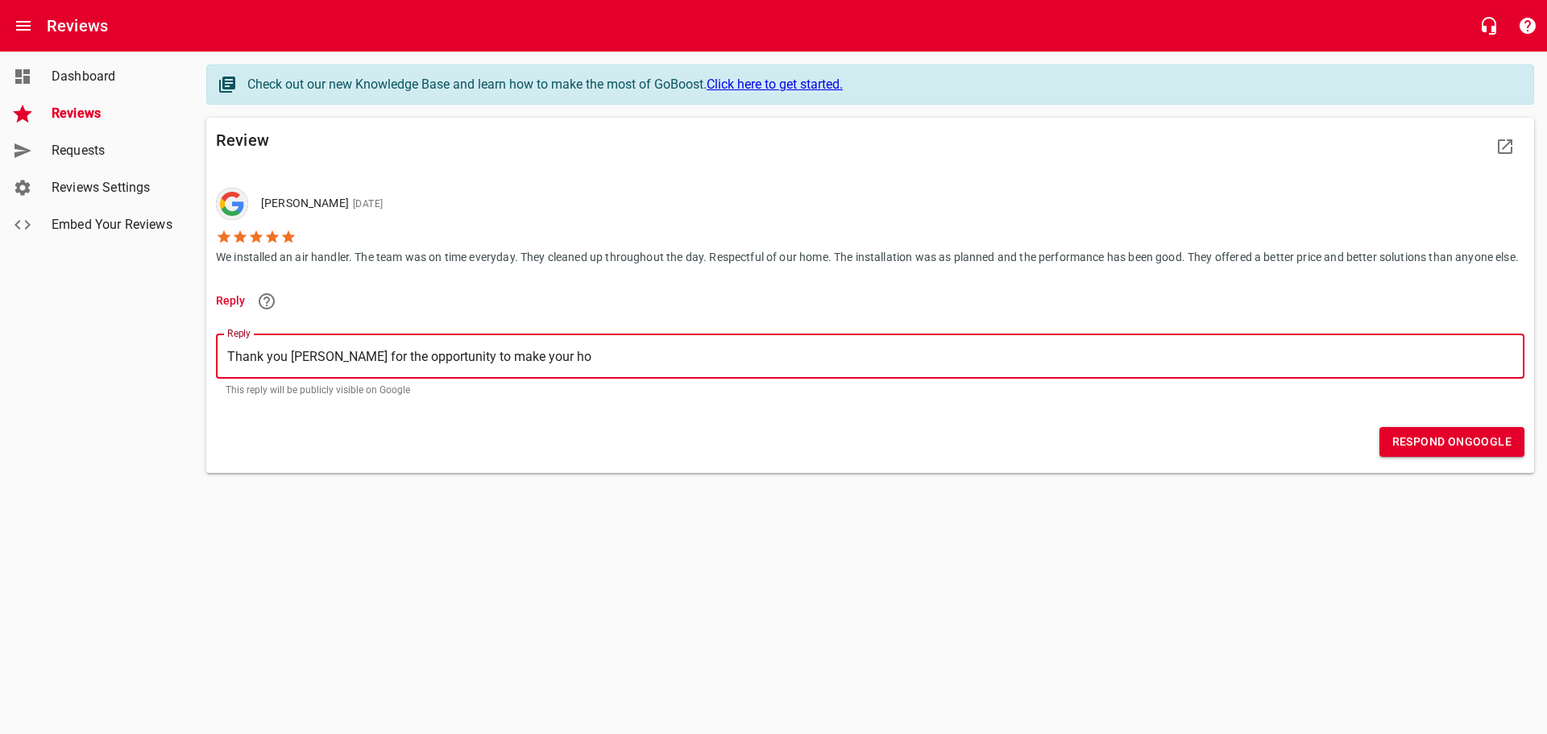
type textarea "Thank you [PERSON_NAME] for the opportunity to make your hom"
type textarea "Thank you [PERSON_NAME] for the opportunity to make your home"
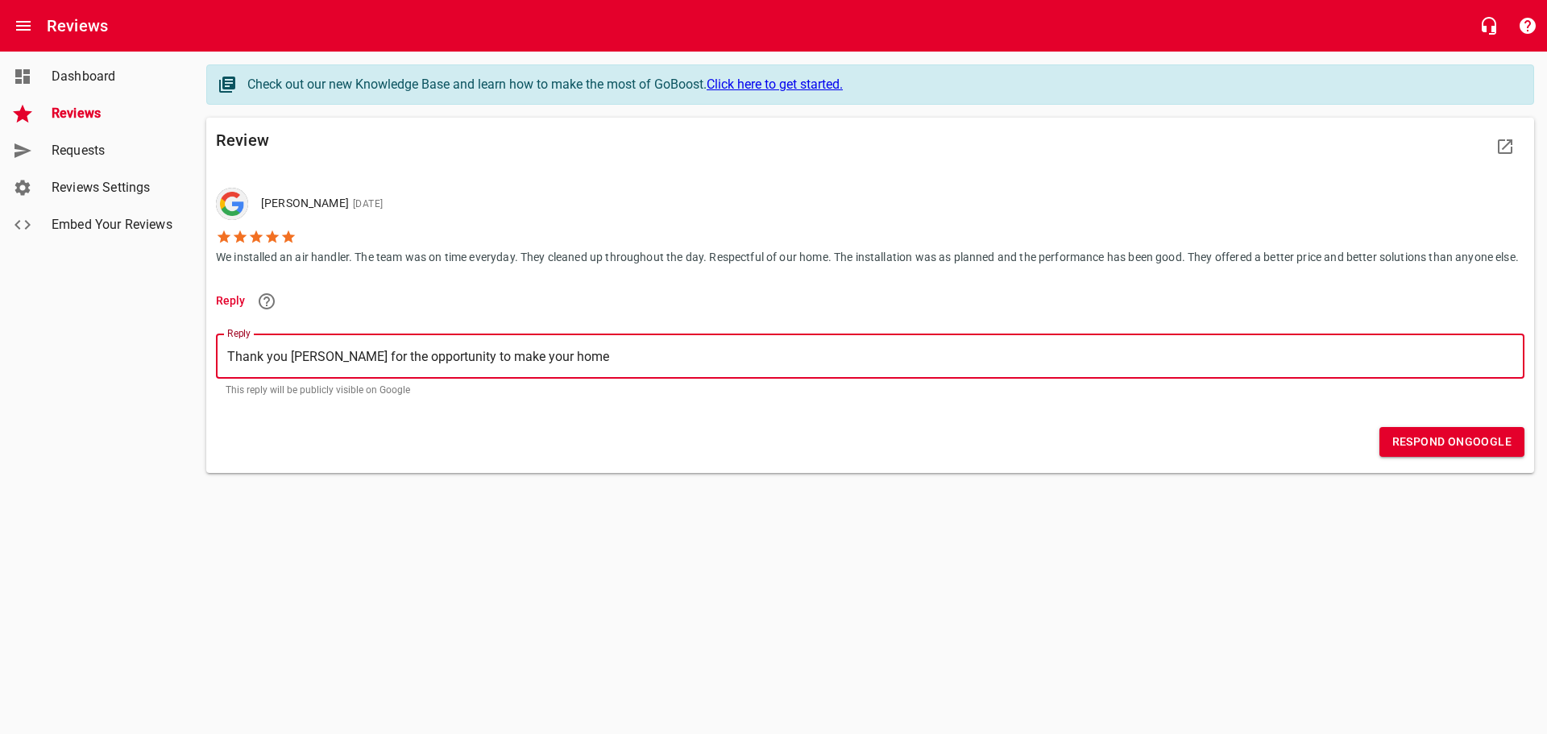
type textarea "Thank you [PERSON_NAME] for the opportunity to make your home m"
type textarea "Thank you [PERSON_NAME] for the opportunity to make your home mo"
type textarea "Thank you [PERSON_NAME] for the opportunity to make your home mor"
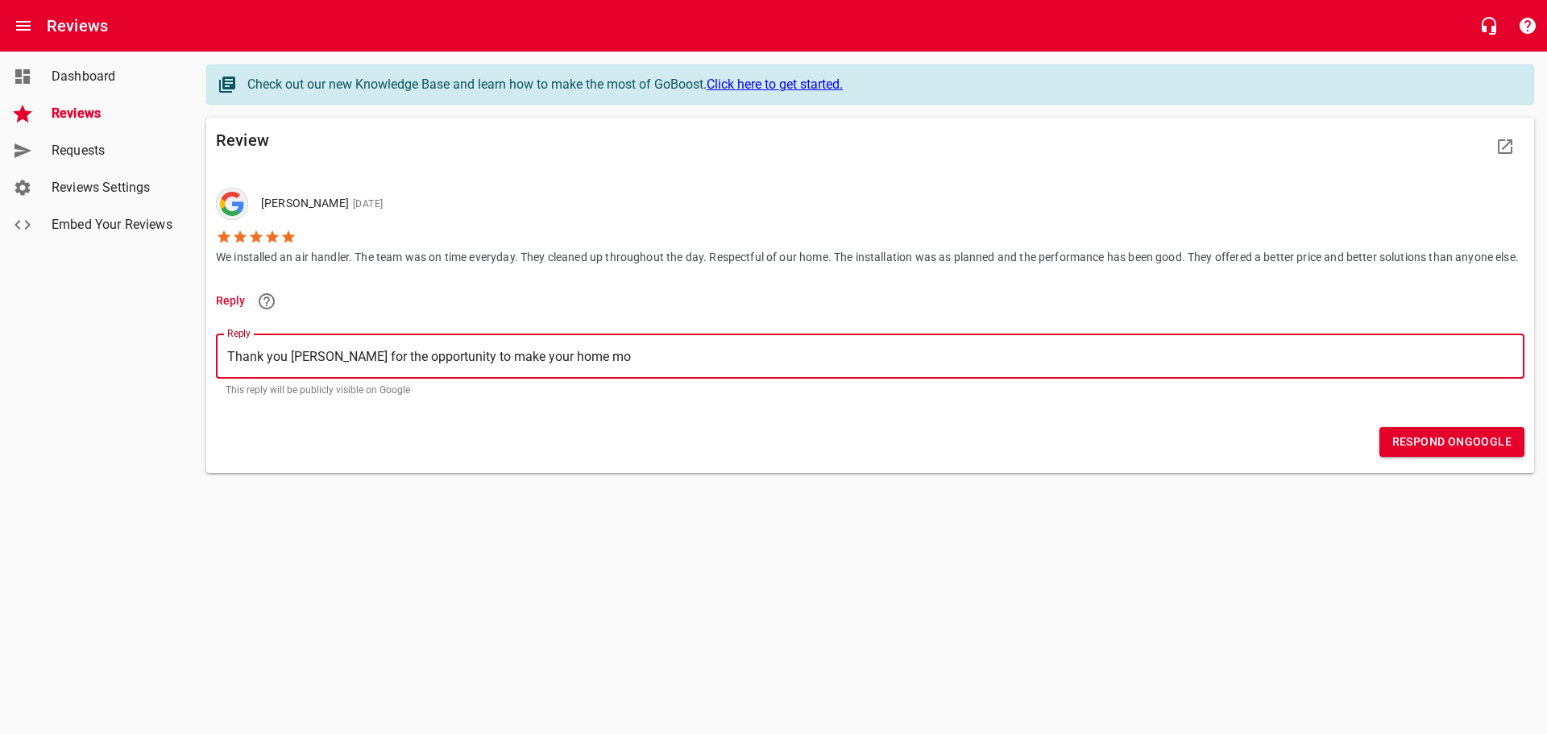
type textarea "Thank you [PERSON_NAME] for the opportunity to make your home mor"
type textarea "Thank you [PERSON_NAME] for the opportunity to make your home more"
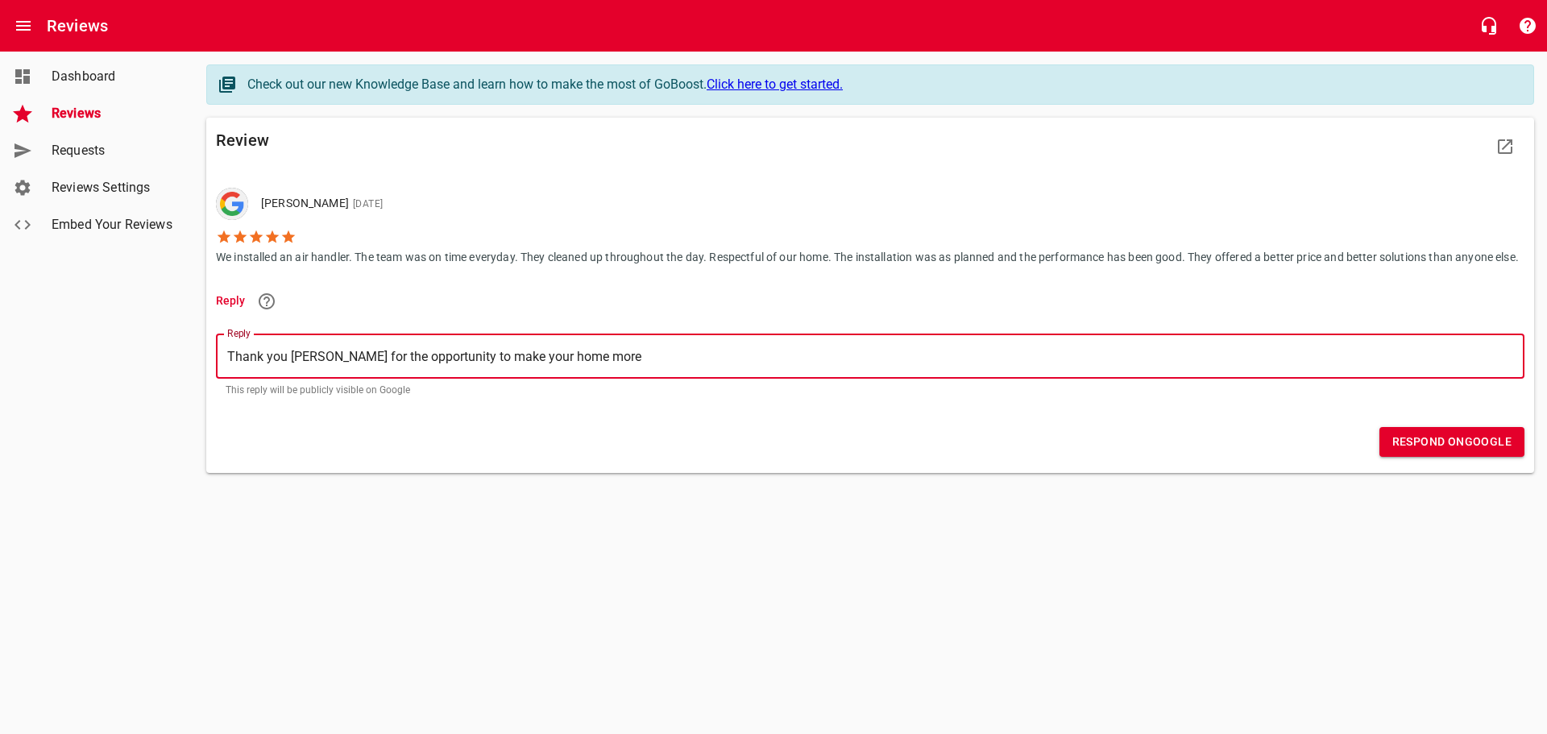
type textarea "Thank you [PERSON_NAME] for the opportunity to make your home more c"
type textarea "Thank you [PERSON_NAME] for the opportunity to make your home more co"
type textarea "Thank you [PERSON_NAME] for the opportunity to make your home more com"
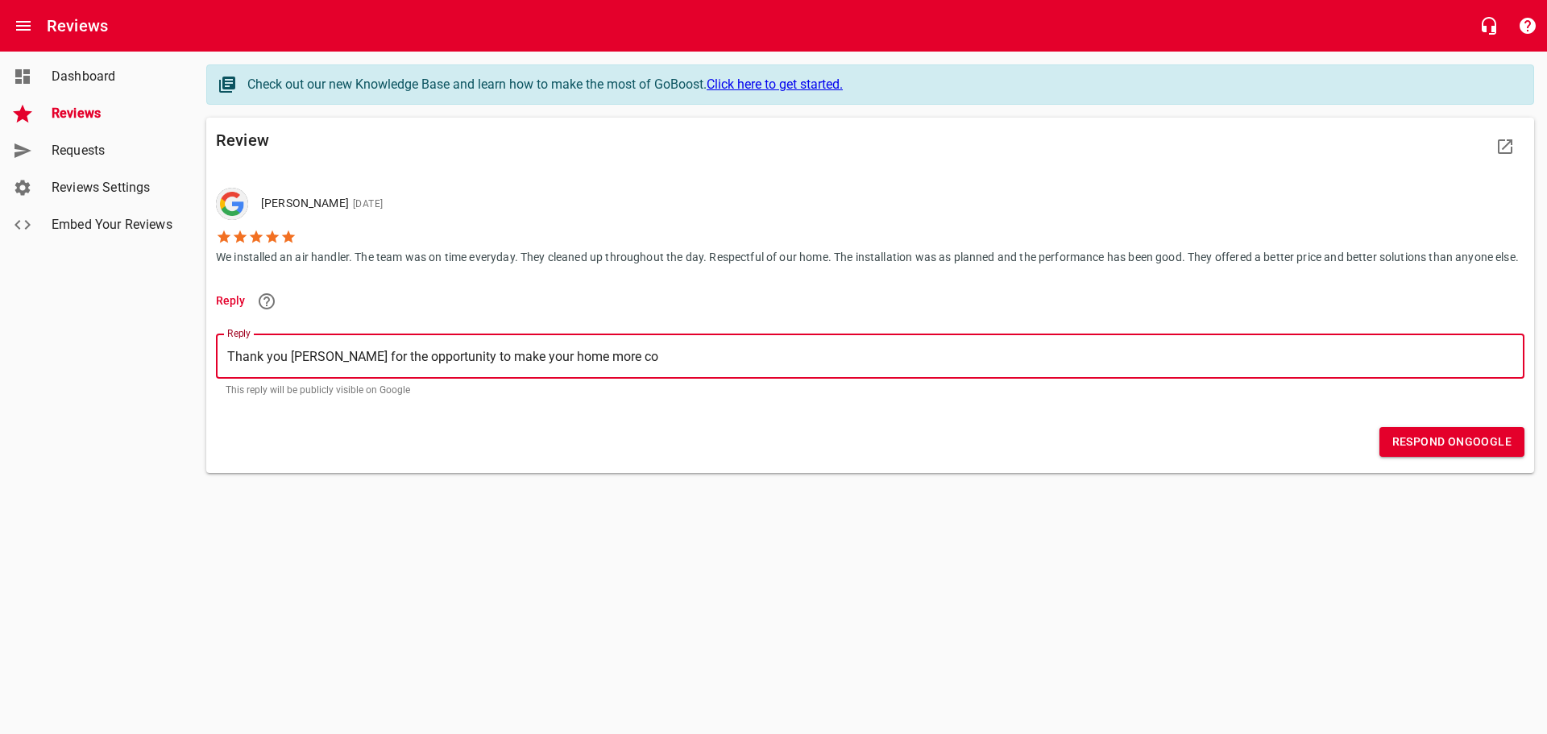
type textarea "Thank you [PERSON_NAME] for the opportunity to make your home more com"
type textarea "Thank you [PERSON_NAME] for the opportunity to make your home more comf"
type textarea "Thank you [PERSON_NAME] for the opportunity to make your home more comfo"
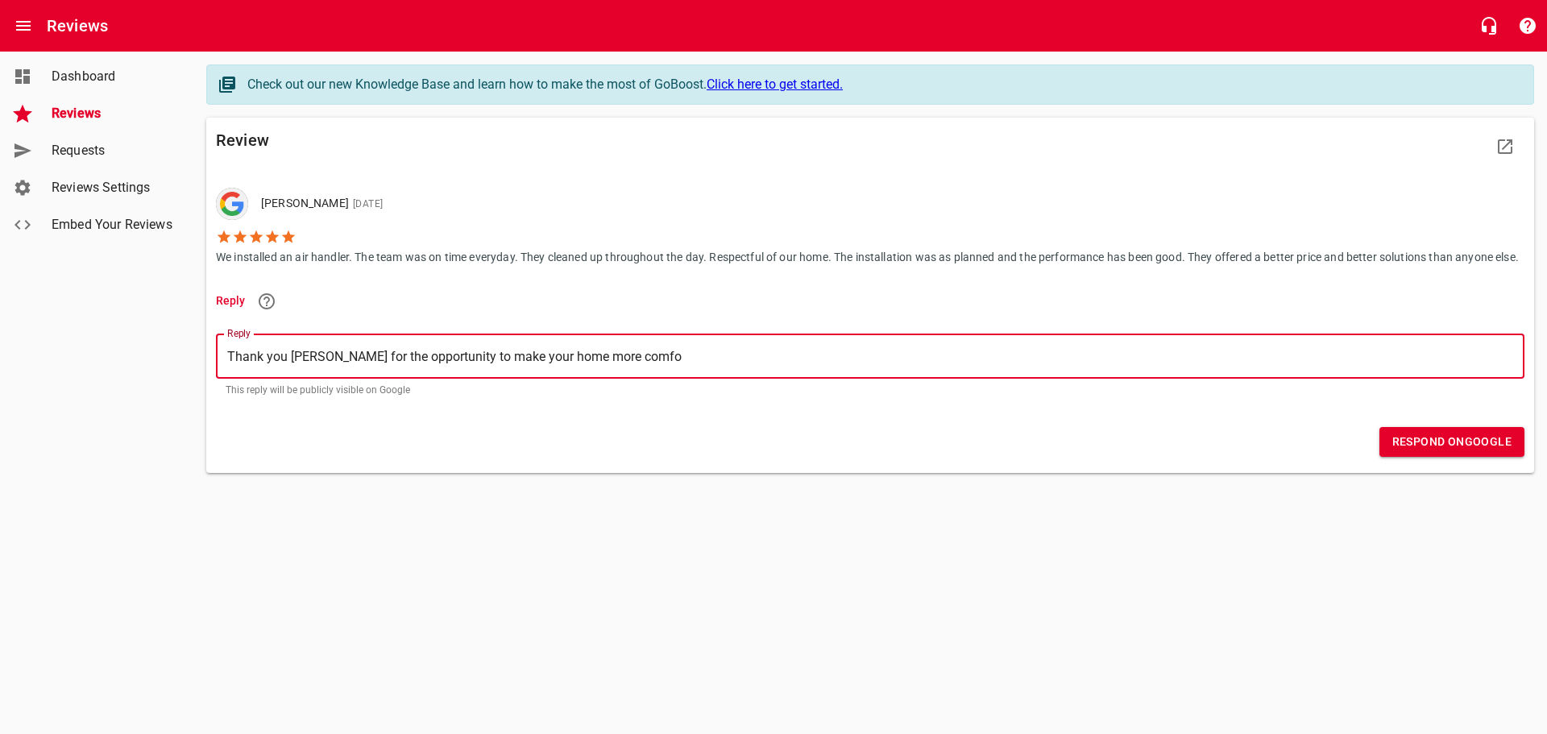
type textarea "Thank you [PERSON_NAME] for the opportunity to make your home more comfor"
type textarea "Thank you [PERSON_NAME] for the opportunity to make your home more comfort"
type textarea "Thank you [PERSON_NAME] for the opportunity to make your home more comforta"
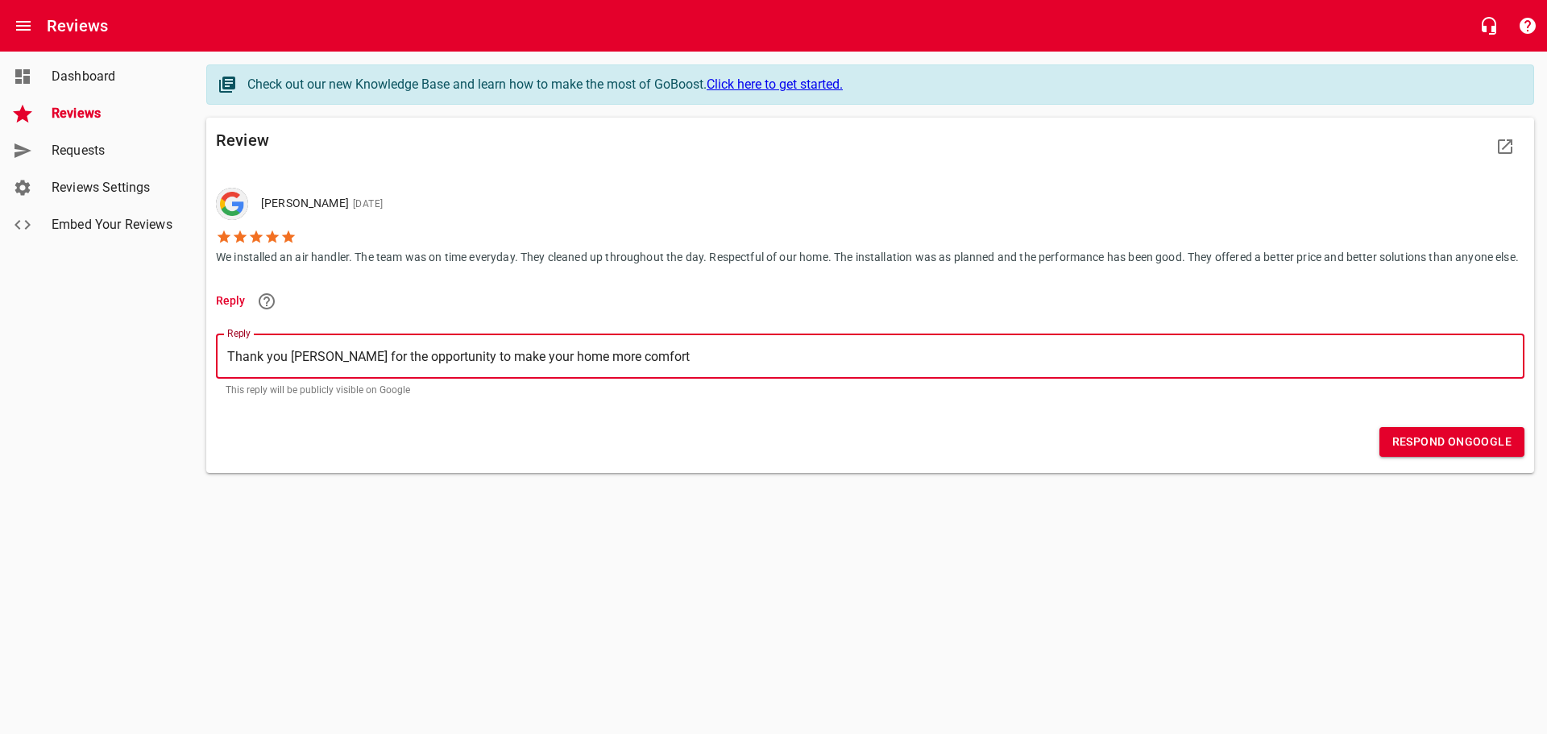
type textarea "Thank you [PERSON_NAME] for the opportunity to make your home more comforta"
type textarea "Thank you [PERSON_NAME] for the opportunity to make your home more comfortab"
type textarea "Thank you [PERSON_NAME] for the opportunity to make your home more comfortabl"
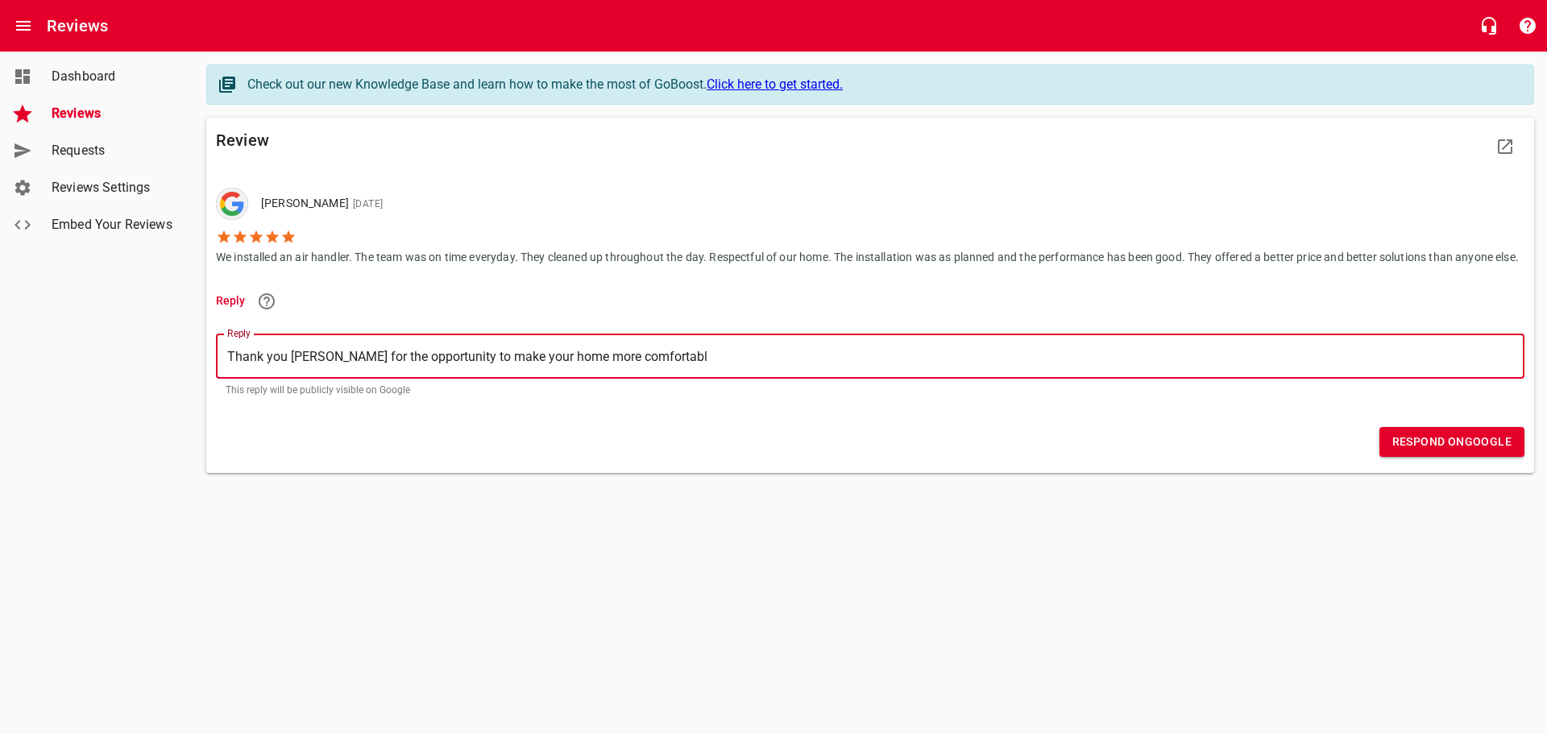
type textarea "Thank you [PERSON_NAME] for the opportunity to make your home more comfortable"
type textarea "Thank you [PERSON_NAME] for the opportunity to make your home more comfortable!"
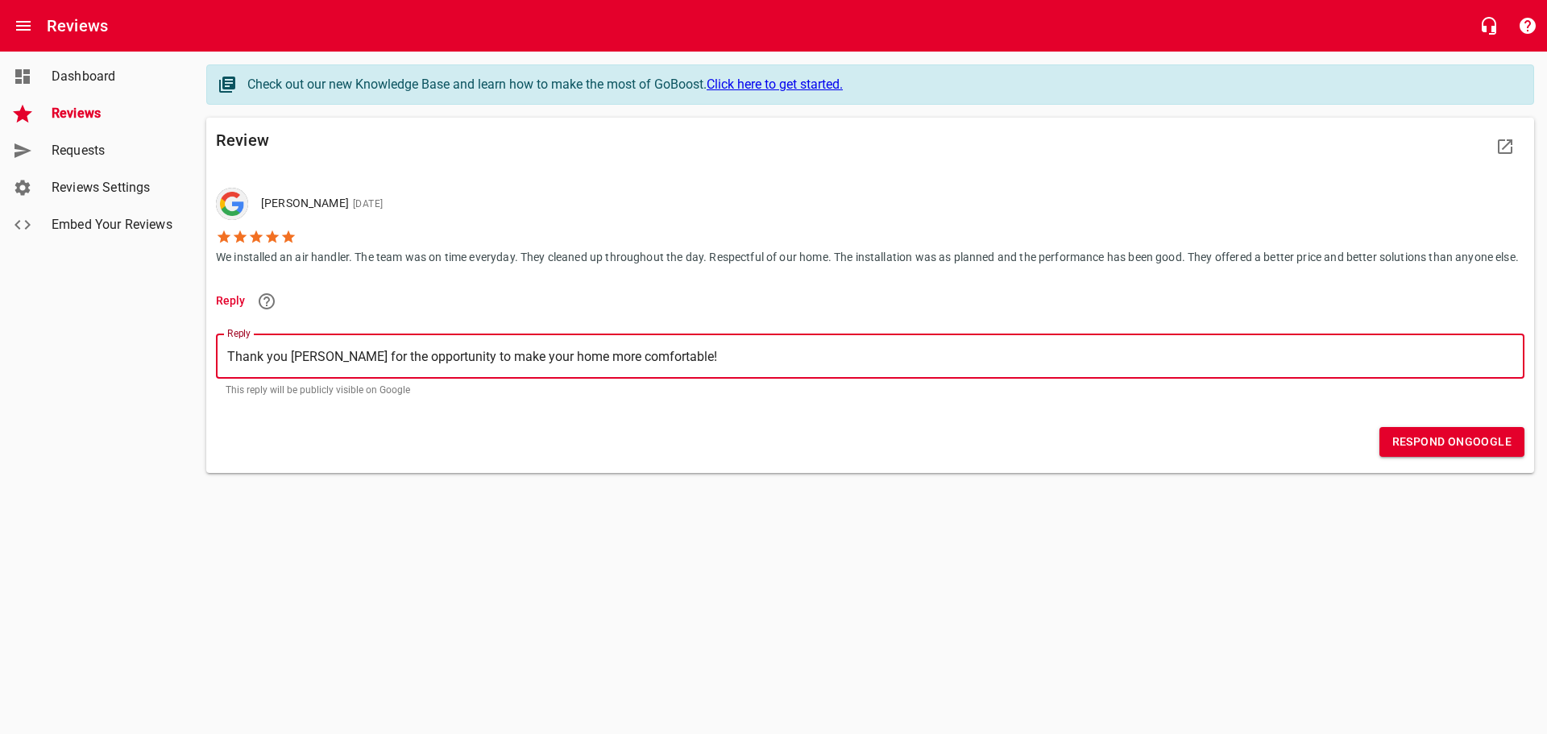
type textarea "Thank you [PERSON_NAME] for the opportunity to make your home more comfortable!"
type textarea "Thank you [PERSON_NAME] for the opportunity to make your home more comfortable!…"
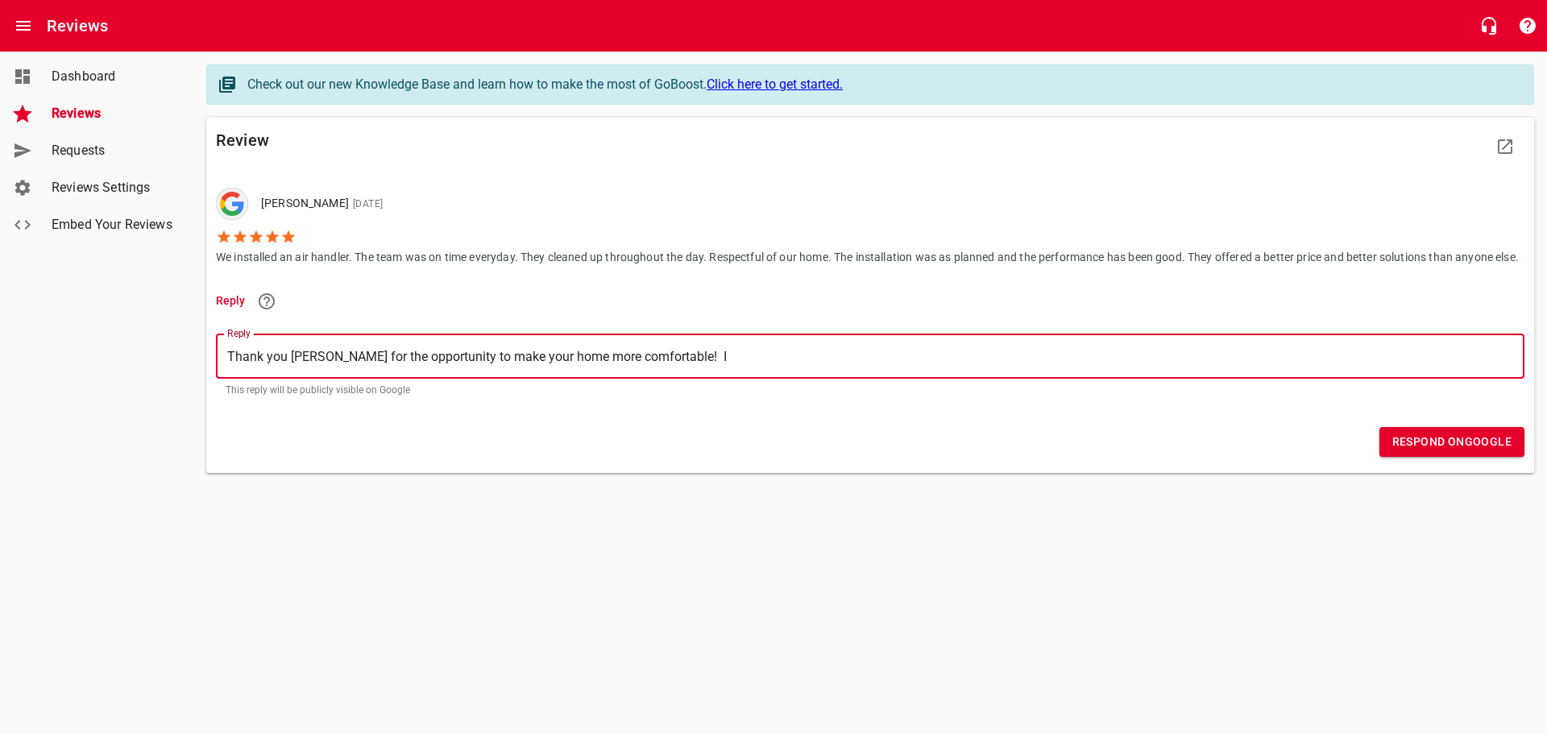
type textarea "Thank you [PERSON_NAME] for the opportunity to make your home more comfortable!…"
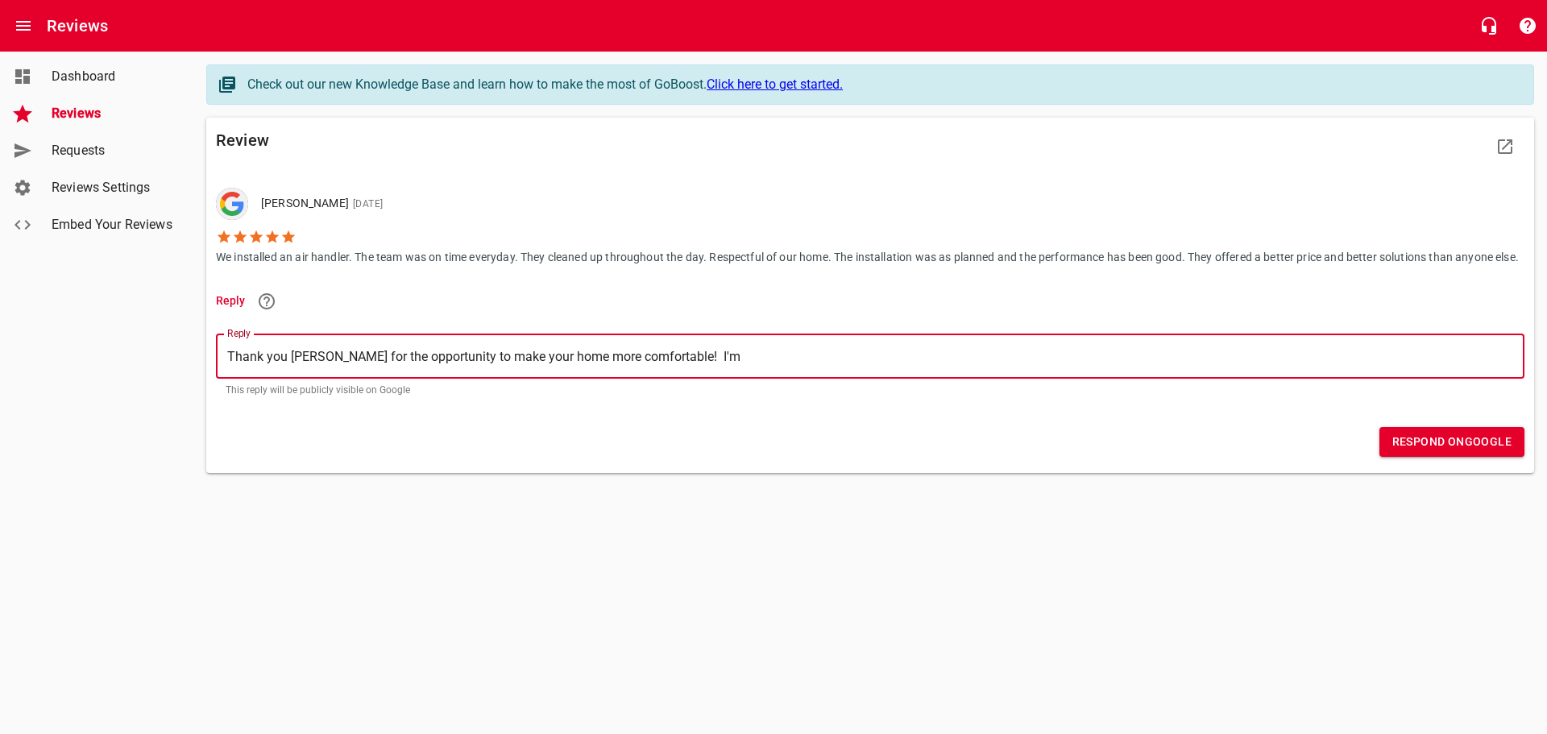
type textarea "Thank you [PERSON_NAME] for the opportunity to make your home more comfortable!…"
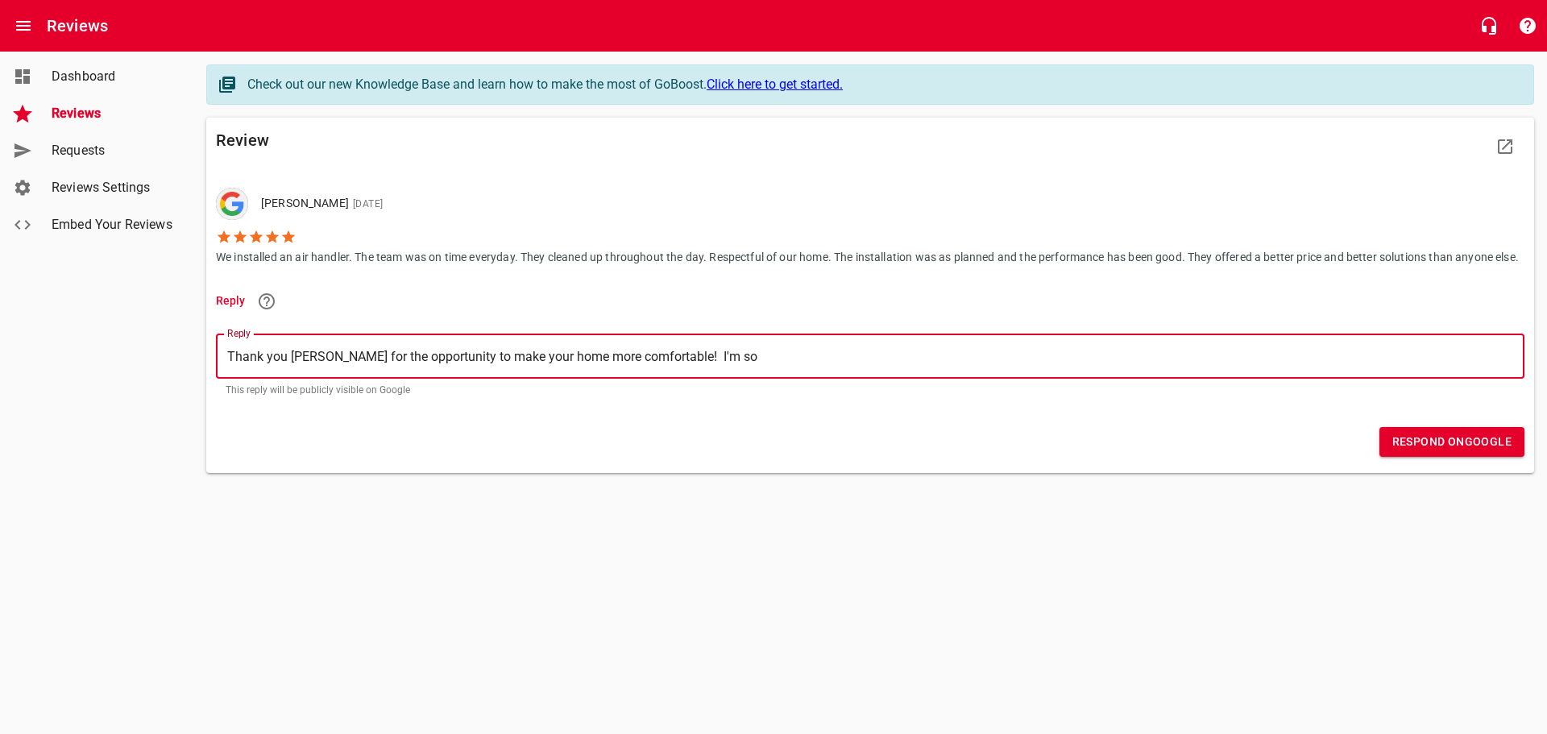
type textarea "Thank you [PERSON_NAME] for the opportunity to make your home more comfortable!…"
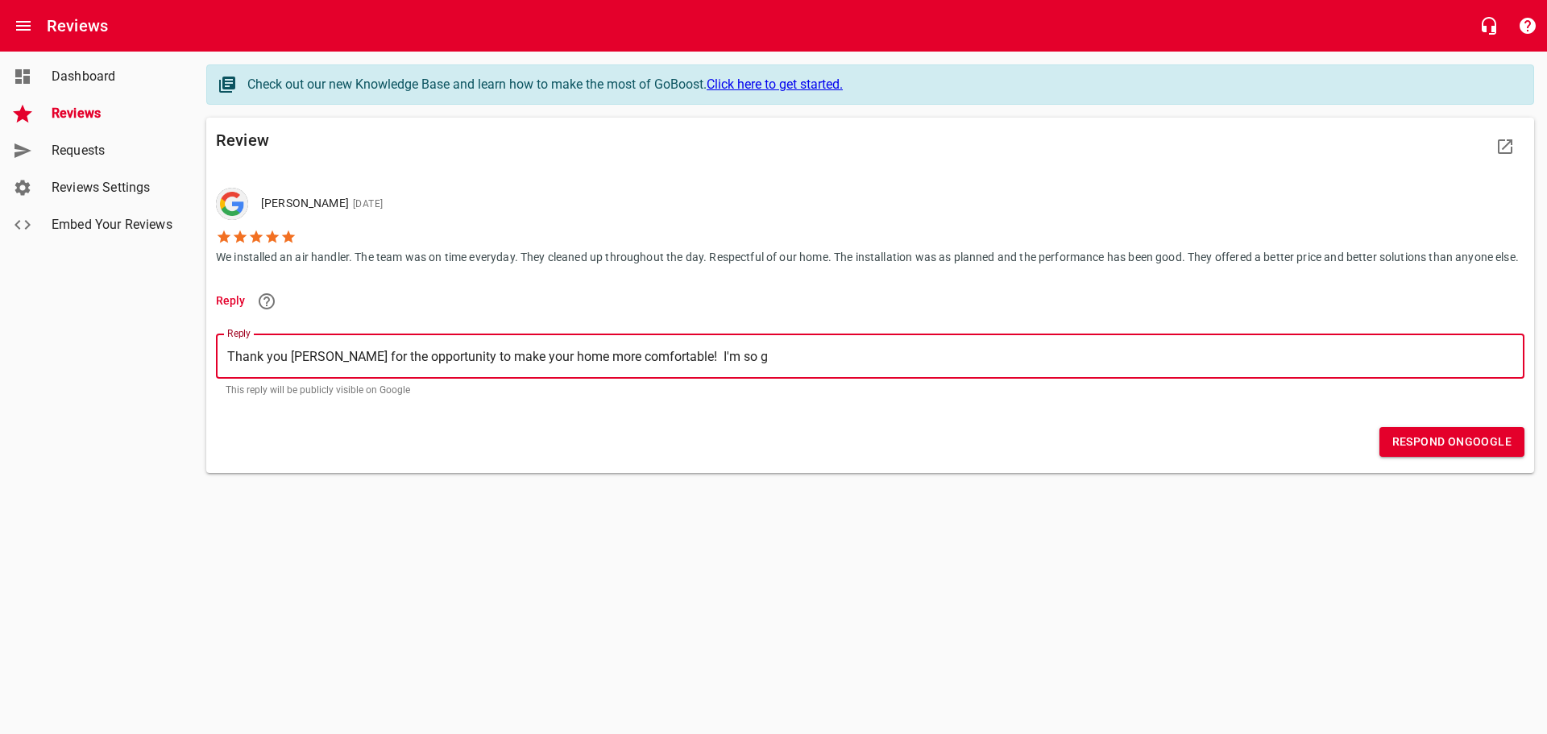
type textarea "Thank you [PERSON_NAME] for the opportunity to make your home more comfortable!…"
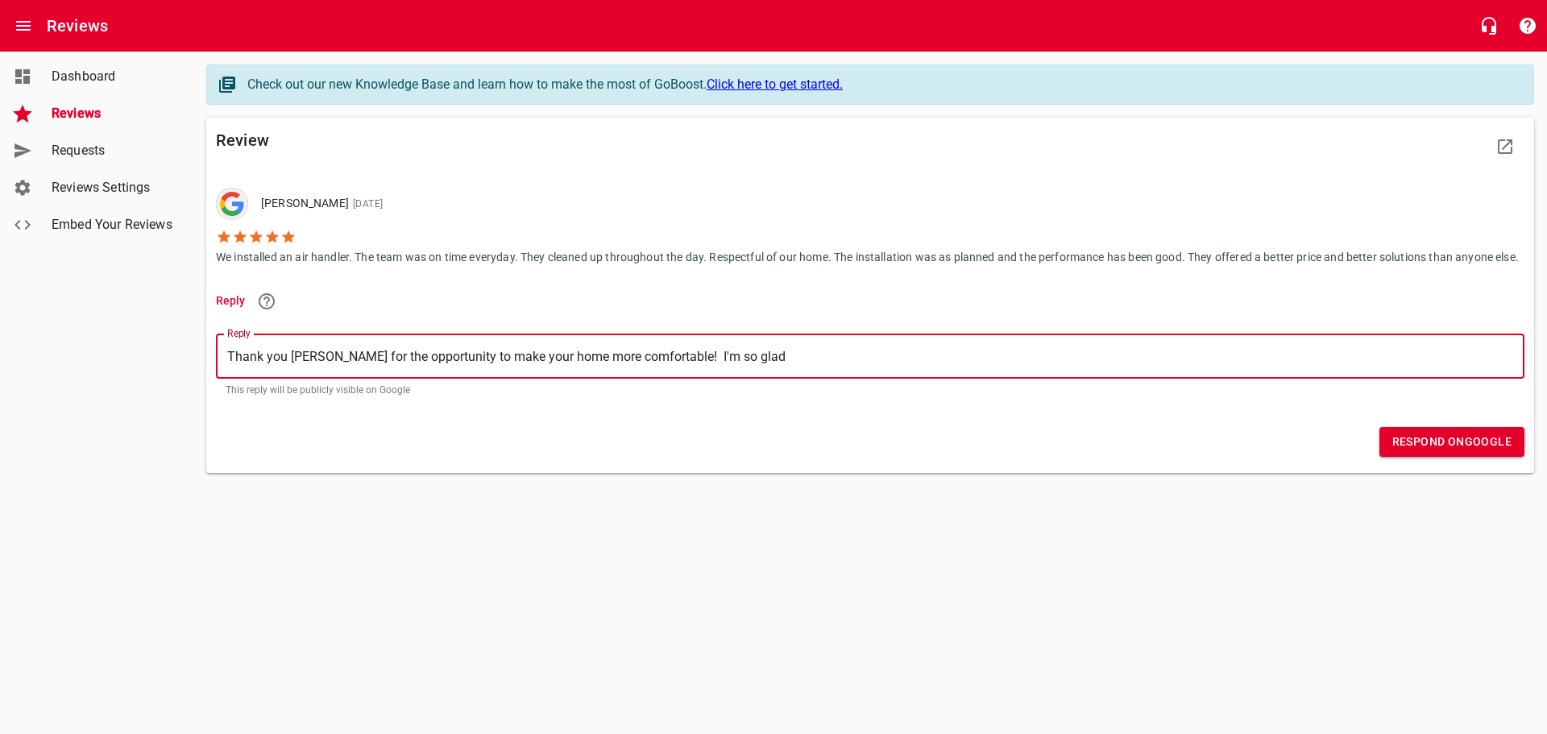
type textarea "Thank you [PERSON_NAME] for the opportunity to make your home more comfortable!…"
click at [1477, 452] on span "Respond on Google" at bounding box center [1451, 442] width 119 height 20
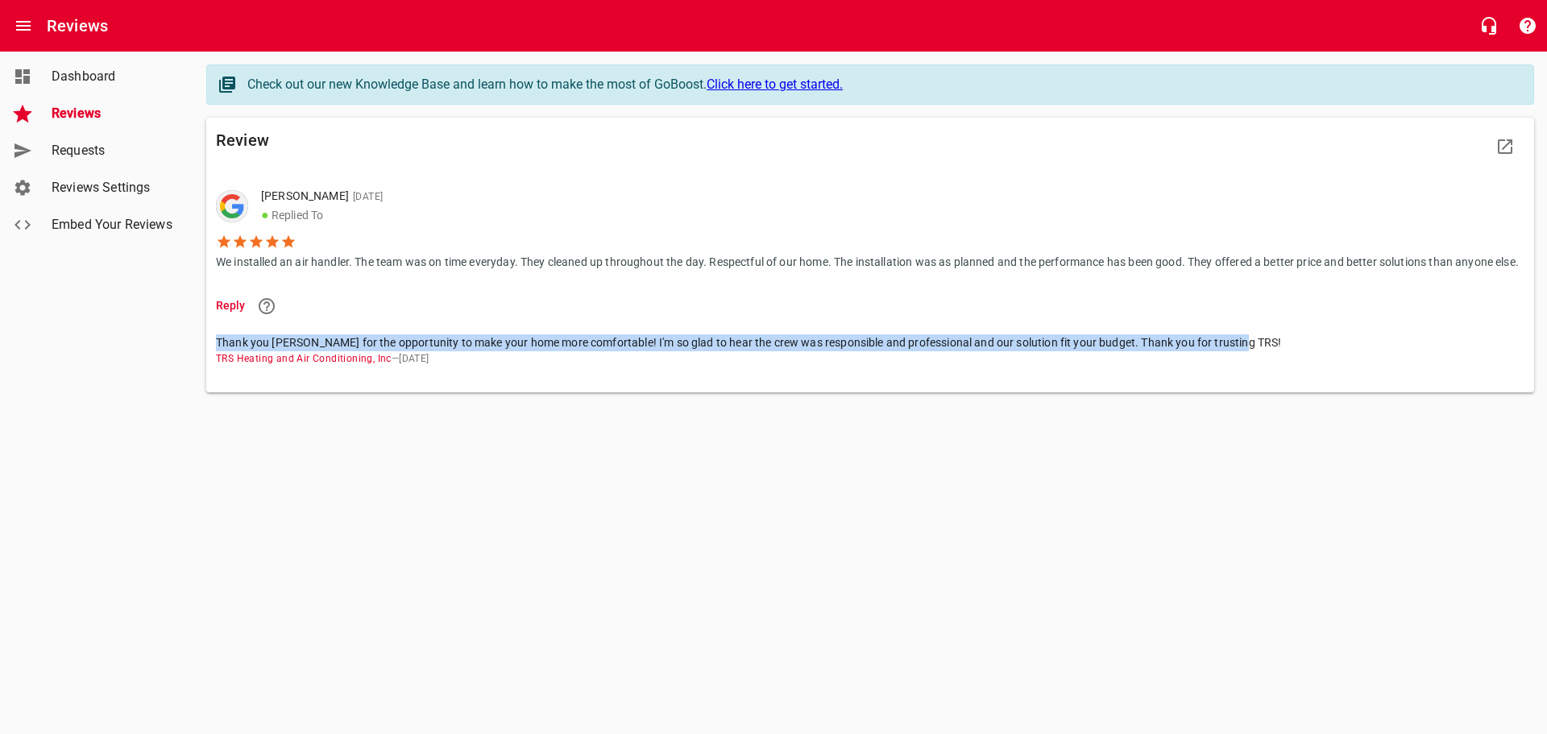
drag, startPoint x: 218, startPoint y: 357, endPoint x: 1222, endPoint y: 341, distance: 1003.7
click at [1302, 346] on li "Thank you [PERSON_NAME] for the opportunity to make your home more comfortable!…" at bounding box center [870, 350] width 1308 height 51
copy span "Thank you [PERSON_NAME] for the opportunity to make your home more comfortable!…"
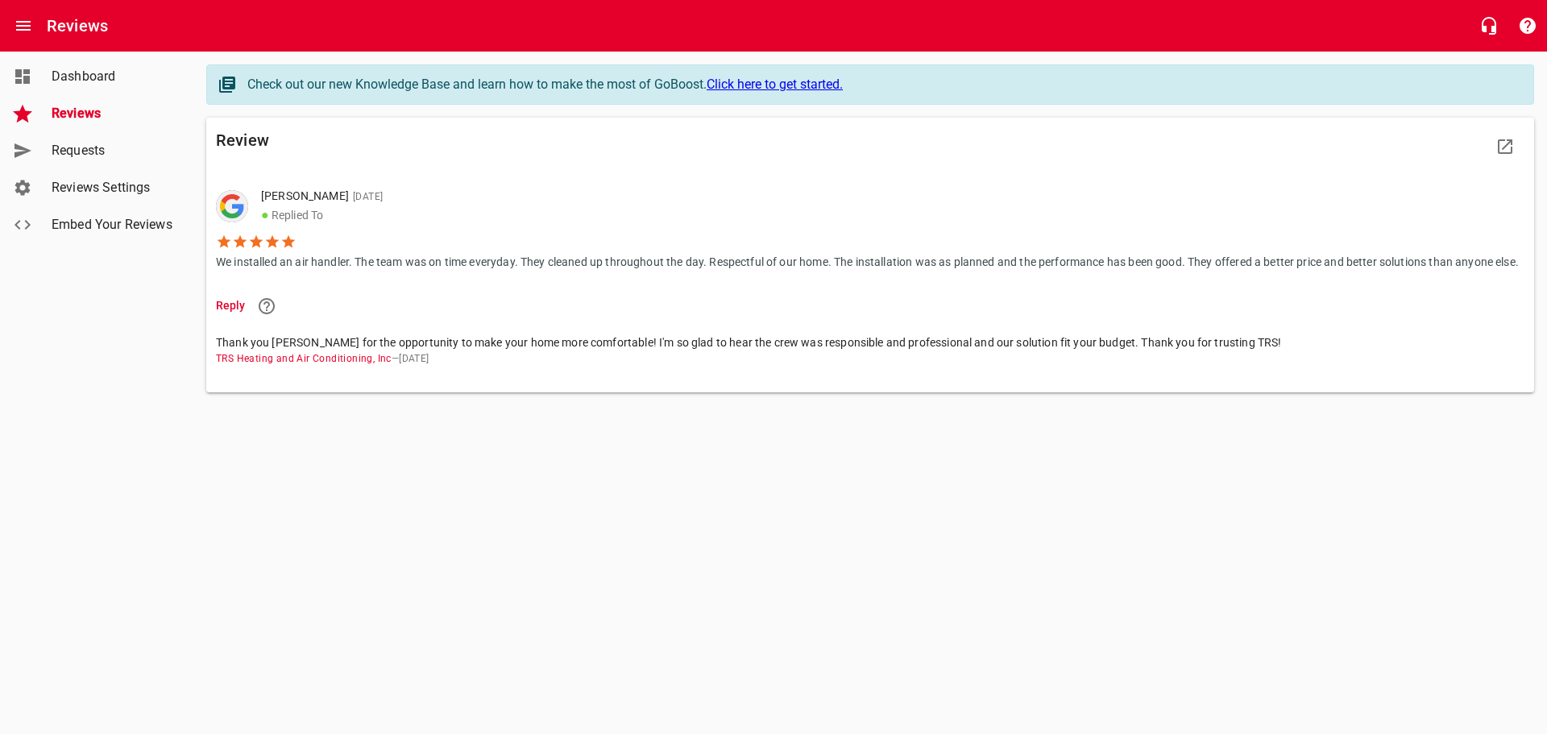
click at [660, 325] on li "Reply" at bounding box center [870, 305] width 1308 height 39
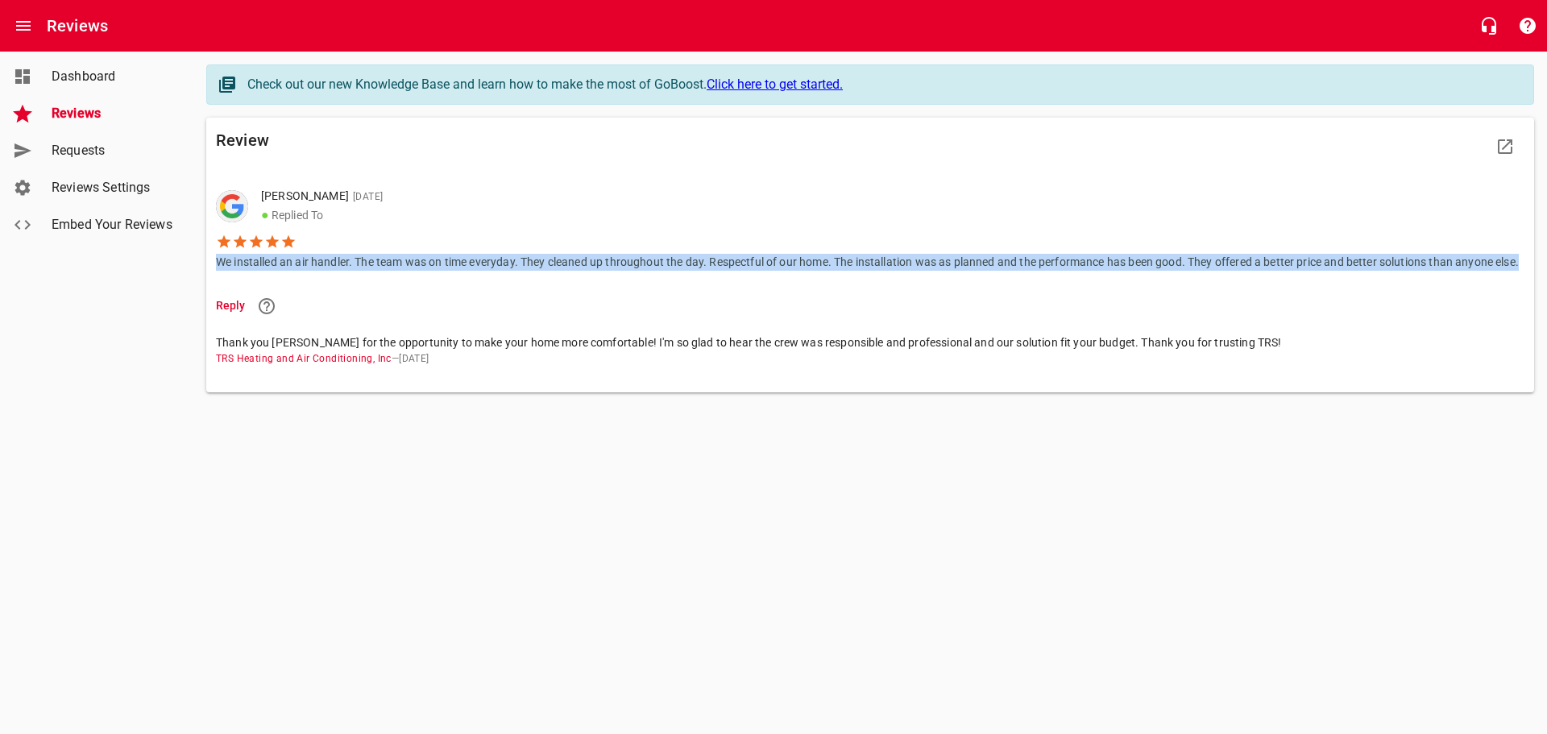
drag, startPoint x: 217, startPoint y: 259, endPoint x: 350, endPoint y: 275, distance: 134.6
click at [350, 271] on p "We installed an air handler. The team was on time everyday. They cleaned up thr…" at bounding box center [867, 260] width 1302 height 21
copy p "We installed an air handler. The team was on time everyday. They cleaned up thr…"
